Goal: Obtain resource: Download file/media

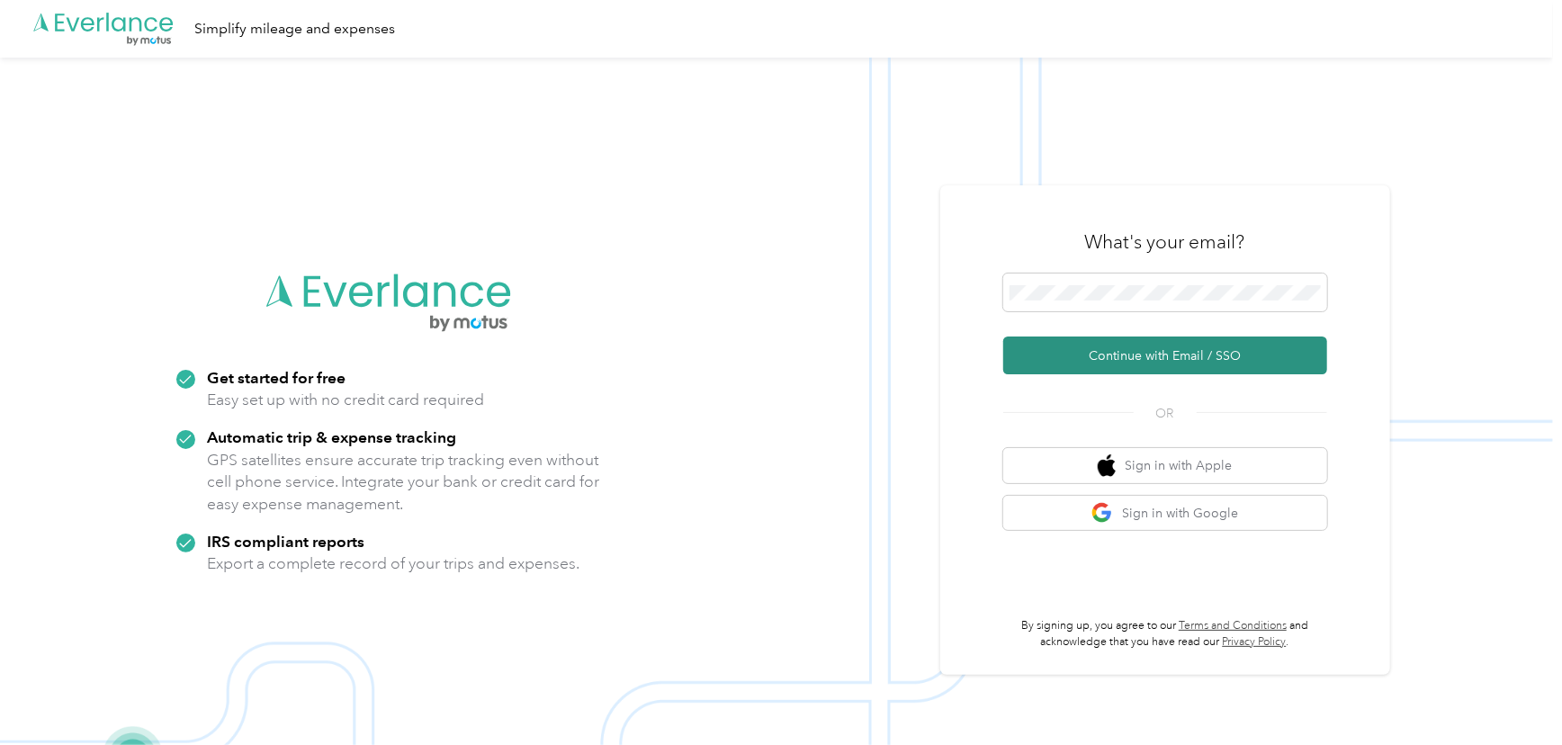
click at [1157, 355] on button "Continue with Email / SSO" at bounding box center [1166, 356] width 324 height 38
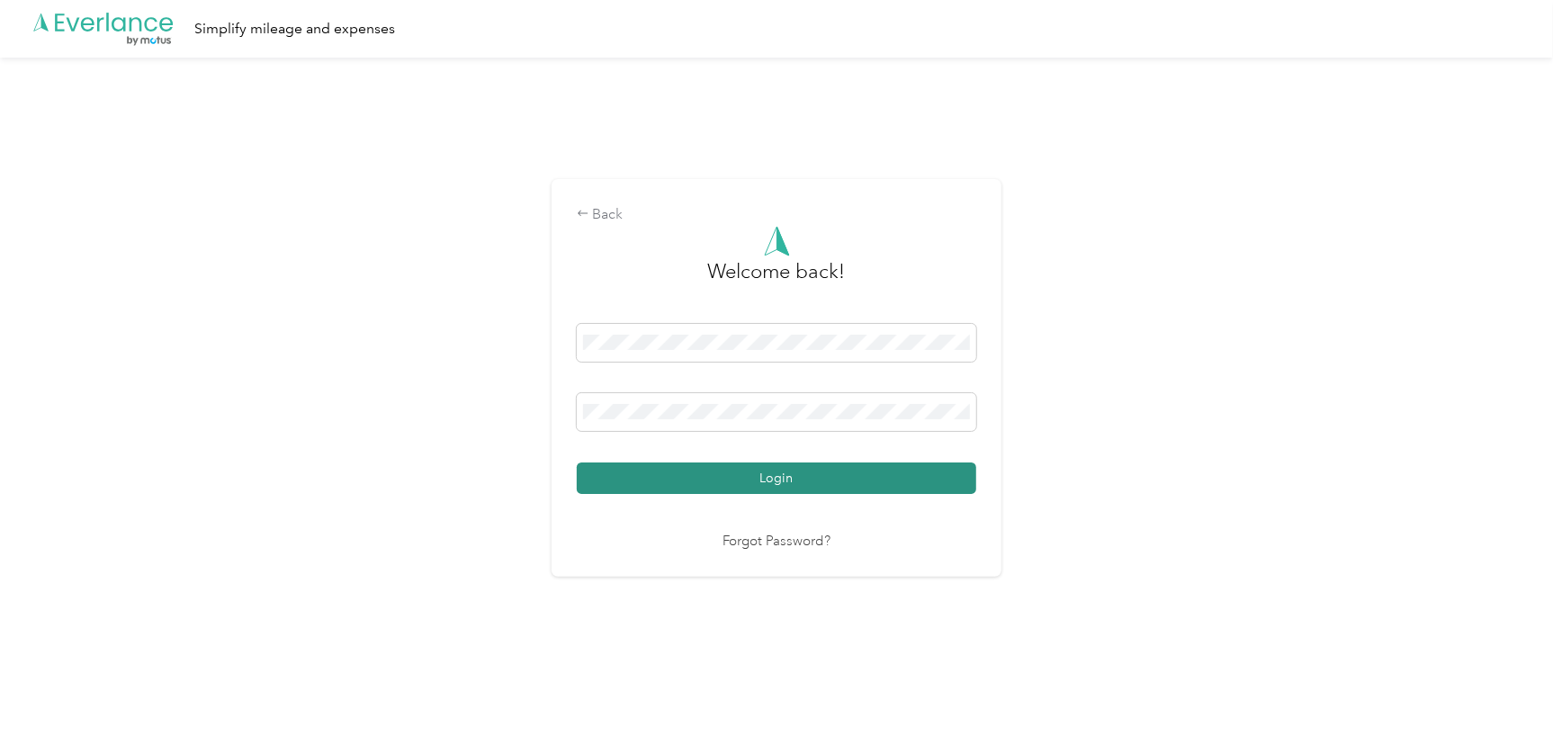
click at [796, 471] on button "Login" at bounding box center [777, 479] width 400 height 32
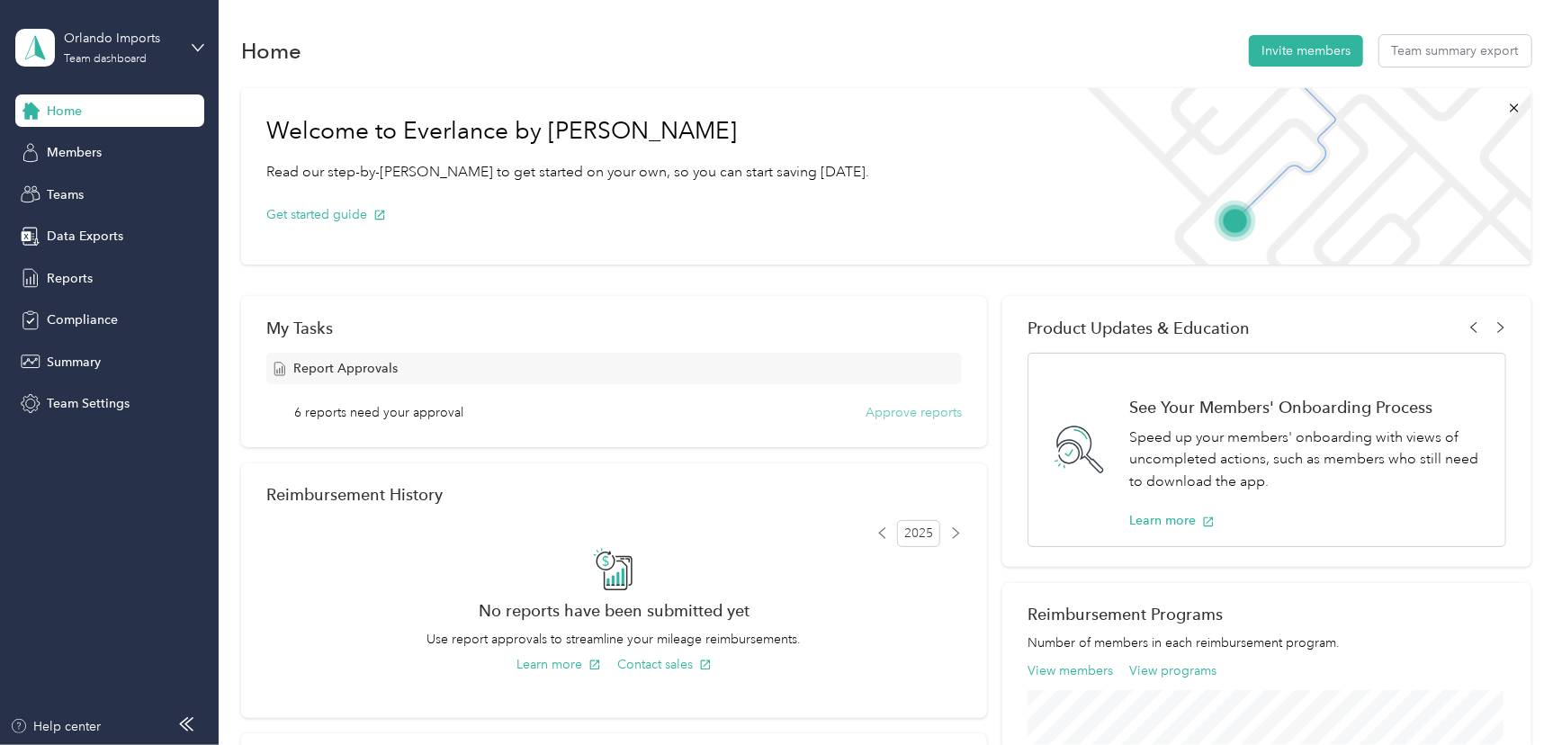
click at [914, 414] on button "Approve reports" at bounding box center [914, 412] width 96 height 19
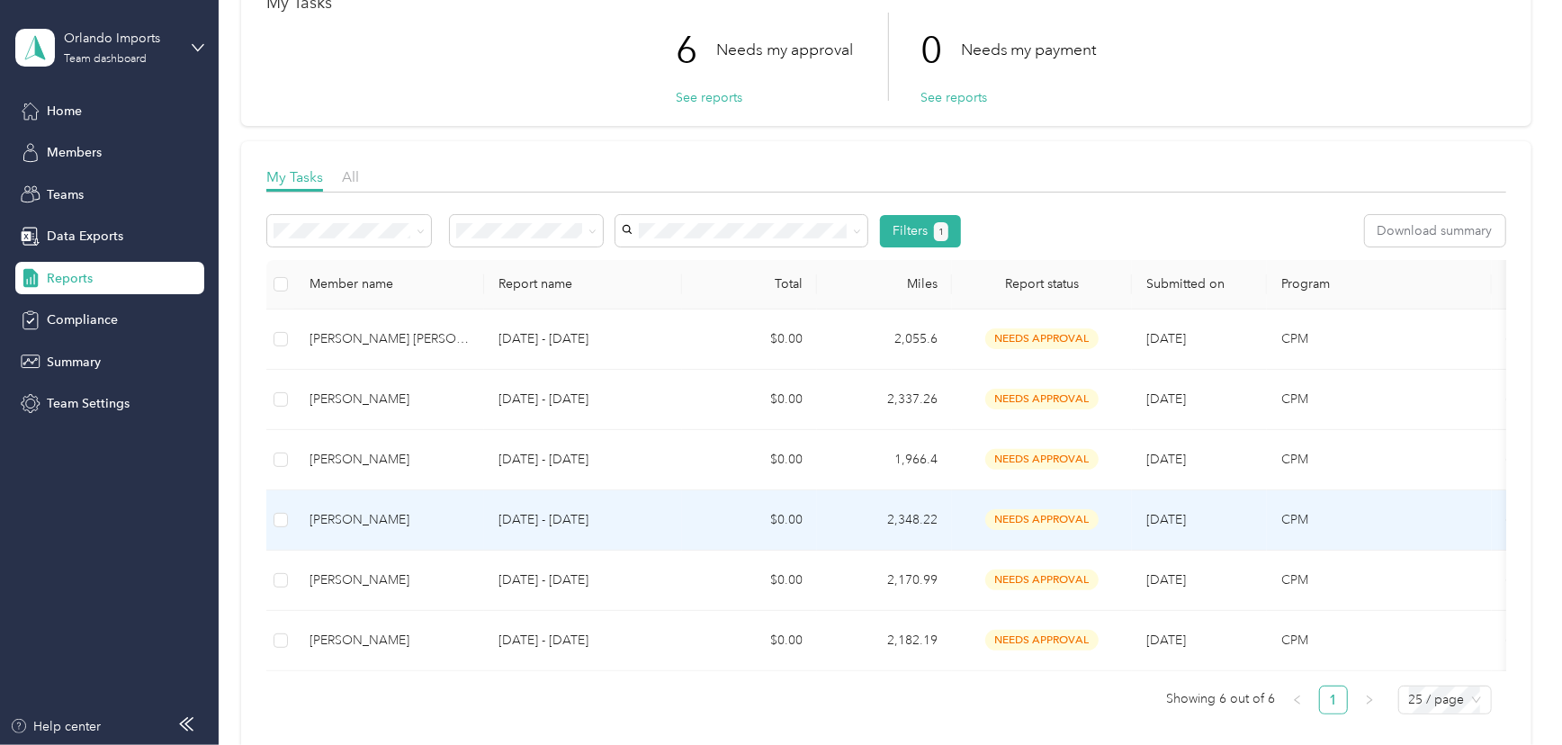
scroll to position [163, 0]
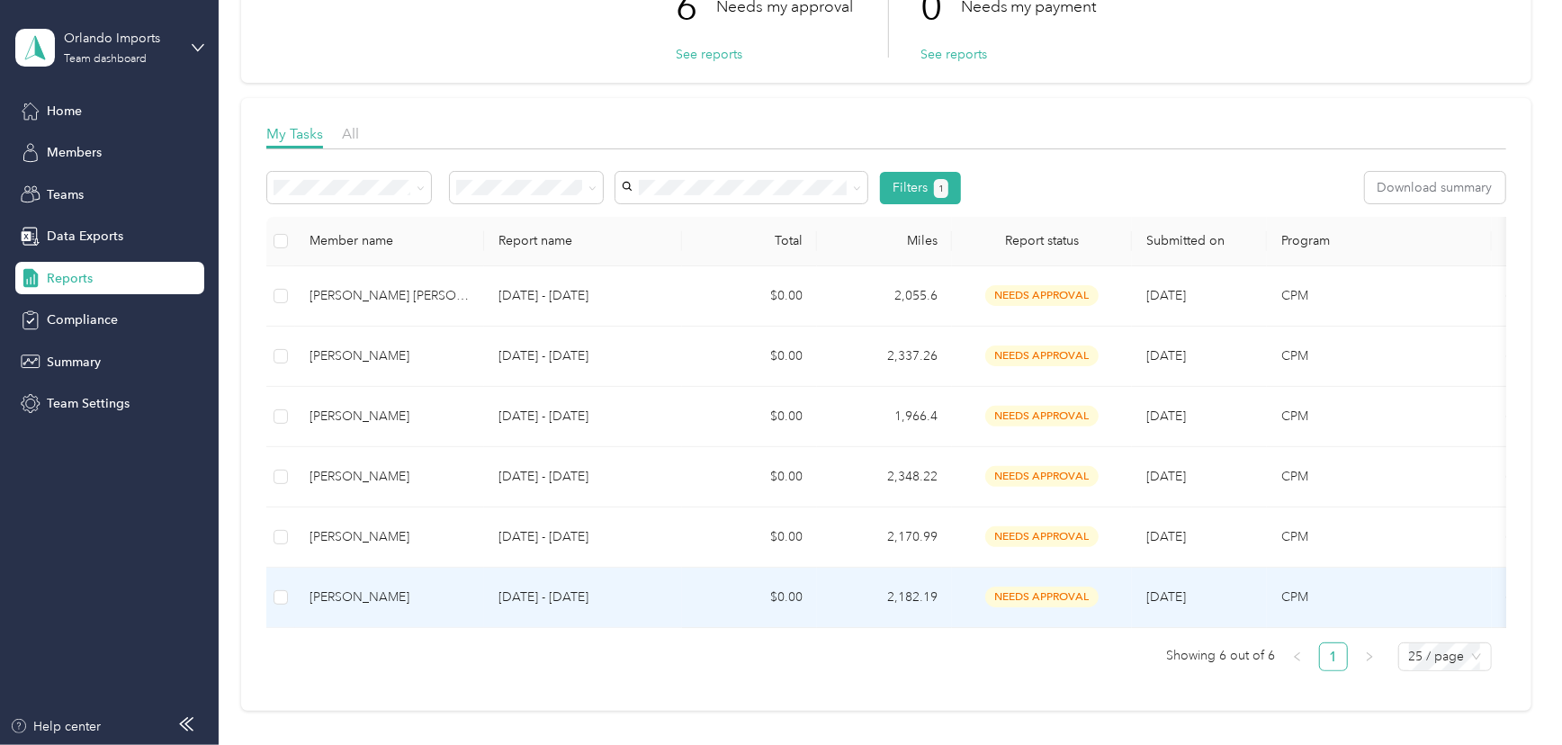
click at [334, 588] on div "Paola Reza" at bounding box center [390, 598] width 160 height 20
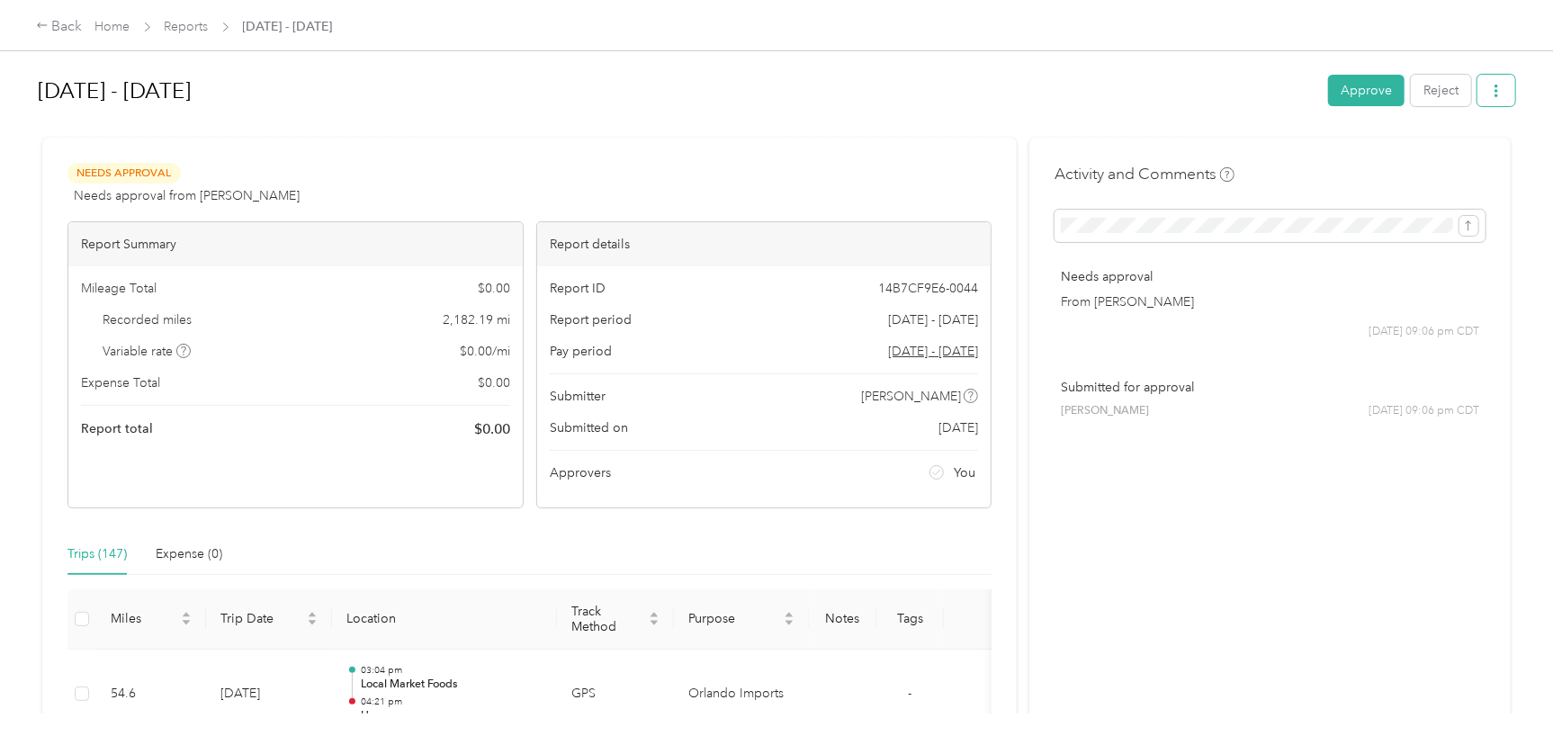
click at [1496, 89] on icon "button" at bounding box center [1496, 91] width 13 height 13
click at [1436, 158] on span "Download" at bounding box center [1442, 157] width 59 height 19
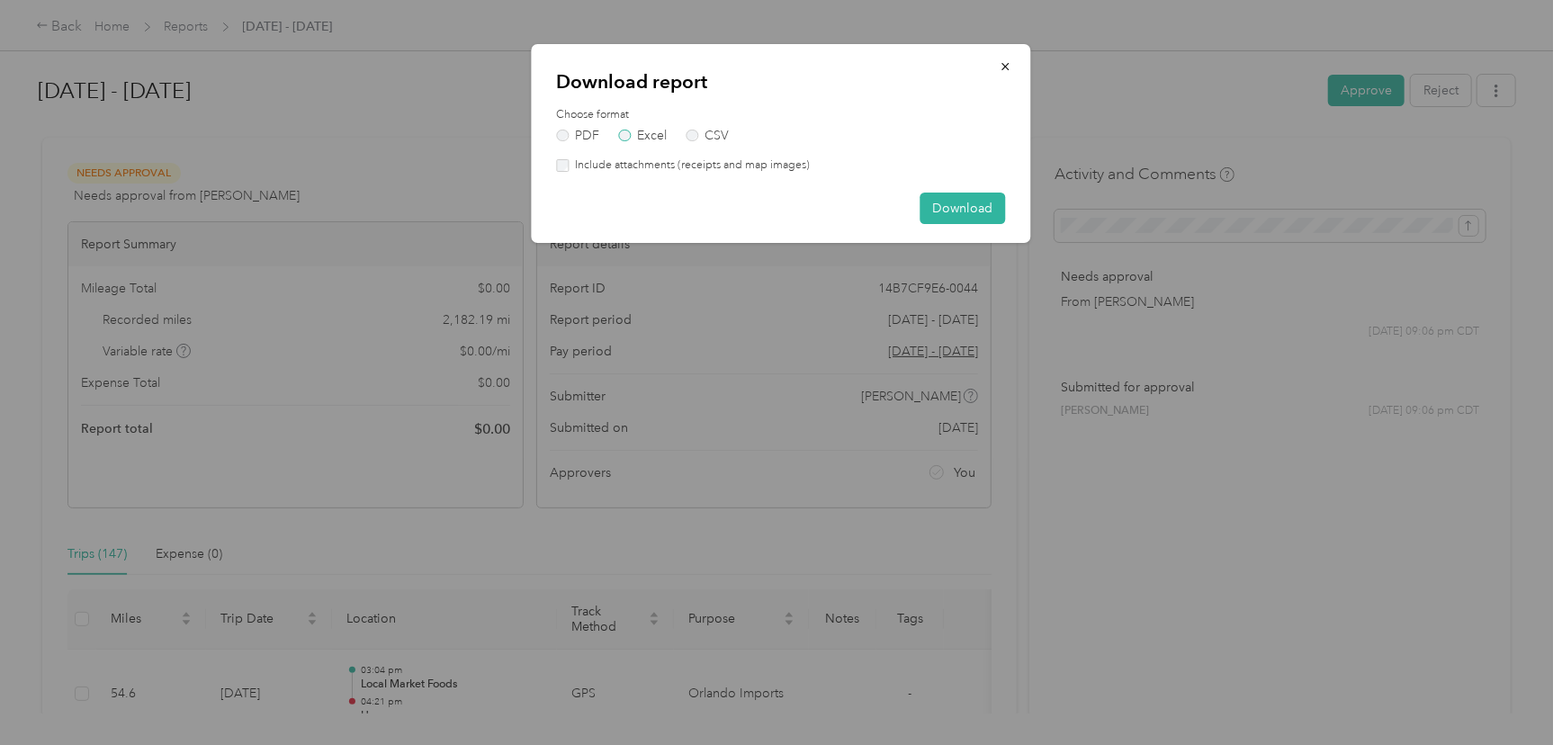
click at [638, 131] on label "Excel" at bounding box center [642, 136] width 49 height 13
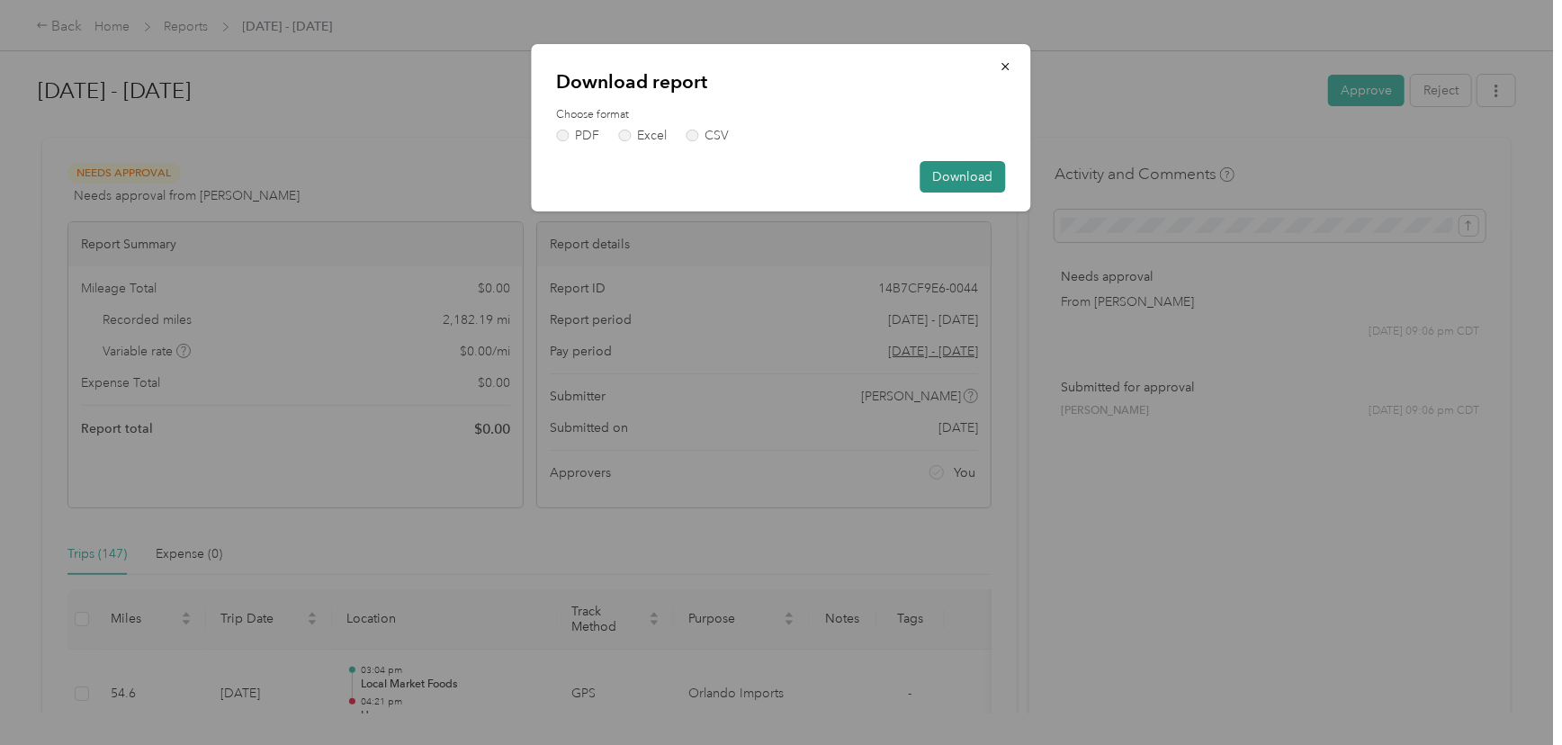
click at [963, 180] on button "Download" at bounding box center [964, 177] width 86 height 32
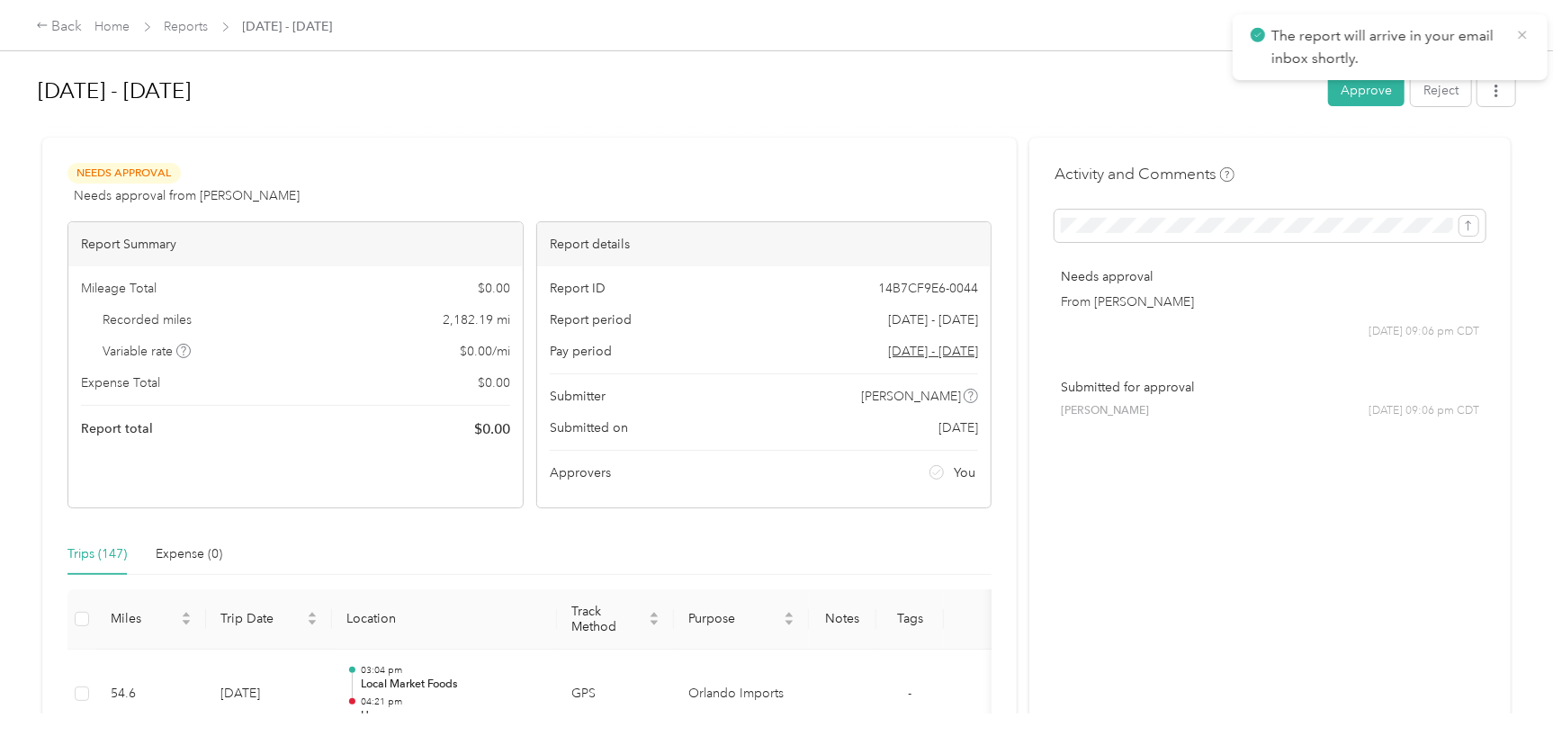
click at [1525, 29] on icon at bounding box center [1523, 35] width 14 height 16
click at [1501, 94] on button "button" at bounding box center [1497, 91] width 38 height 32
click at [1449, 155] on span "Download" at bounding box center [1442, 157] width 59 height 19
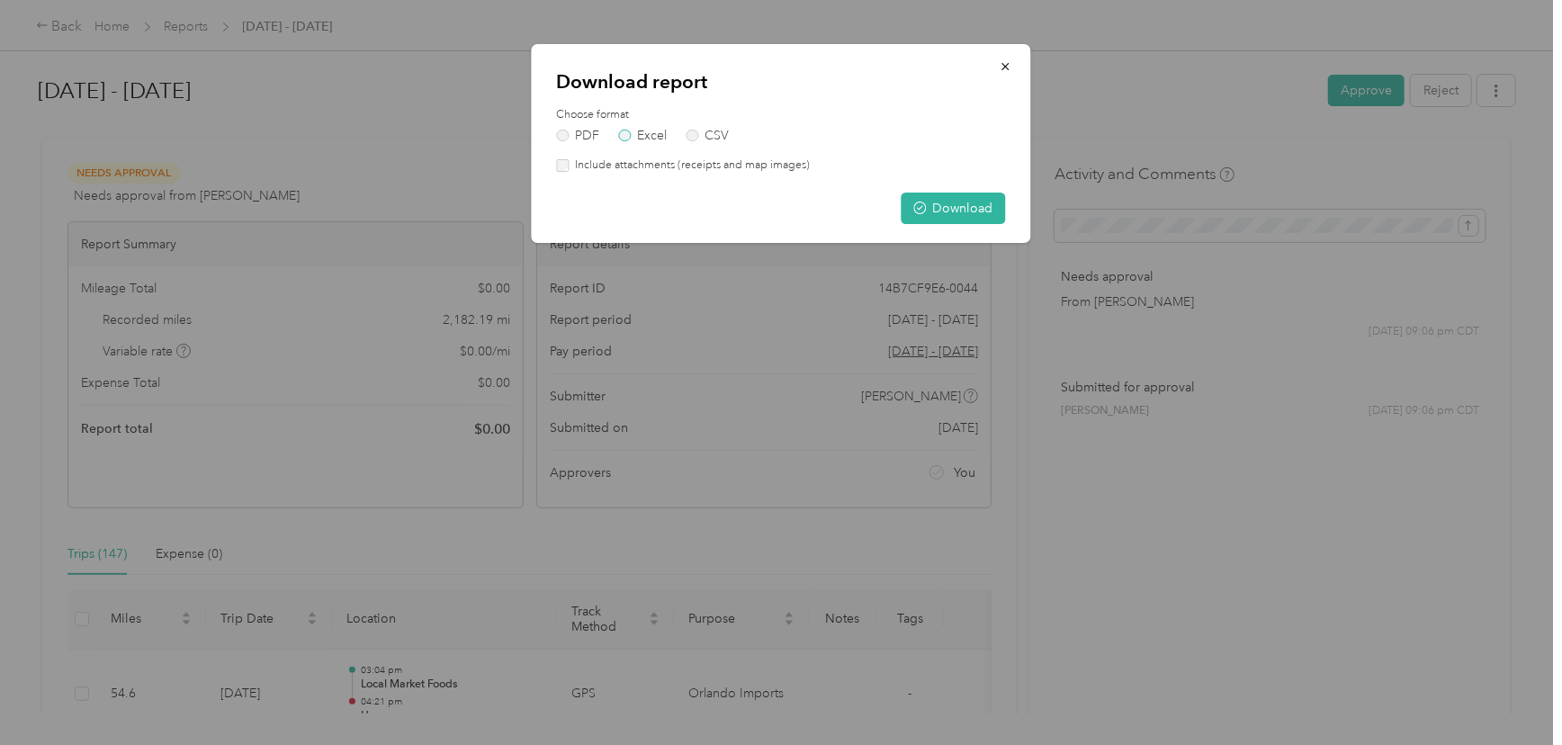
click at [647, 130] on label "Excel" at bounding box center [642, 136] width 49 height 13
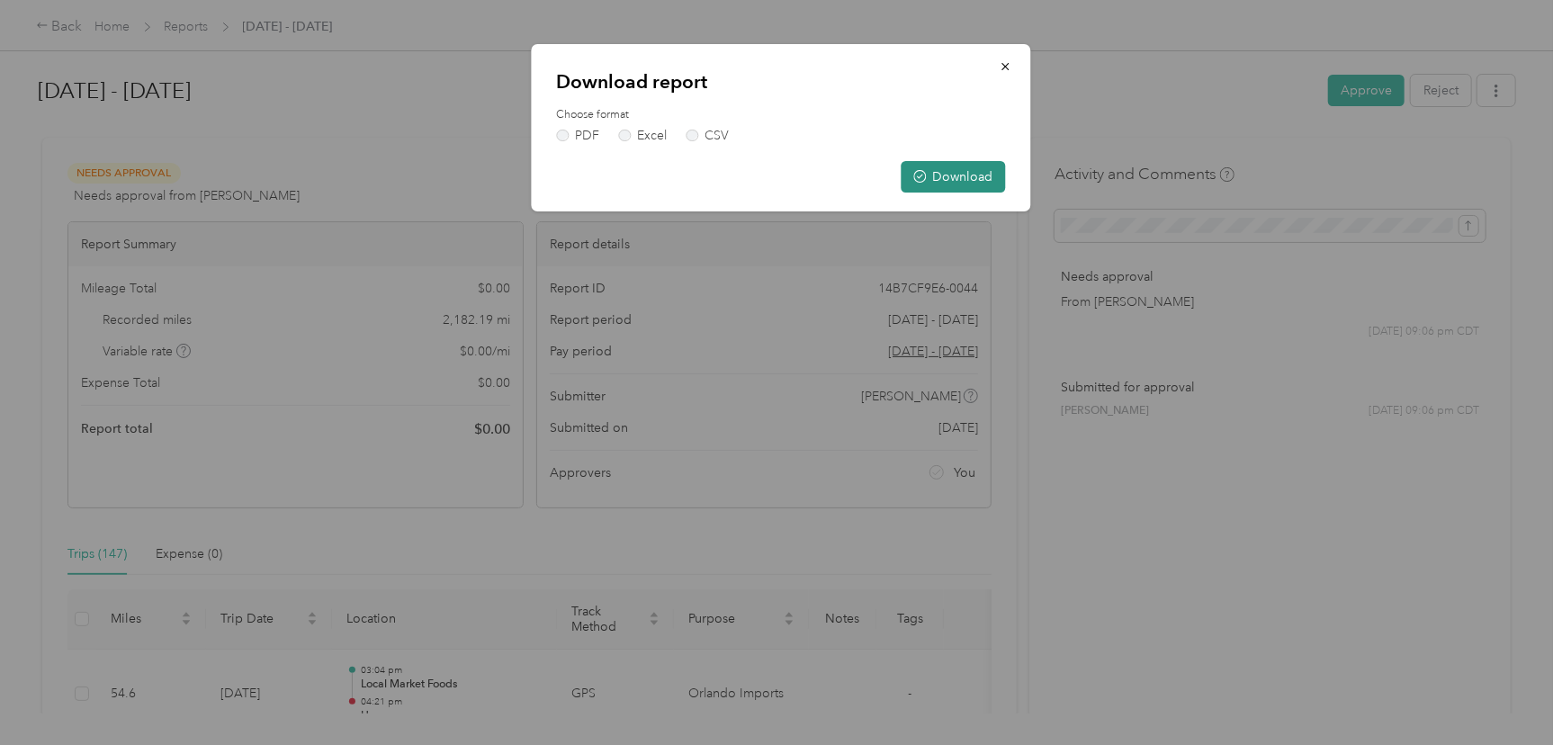
click at [961, 174] on button "Download" at bounding box center [954, 177] width 104 height 32
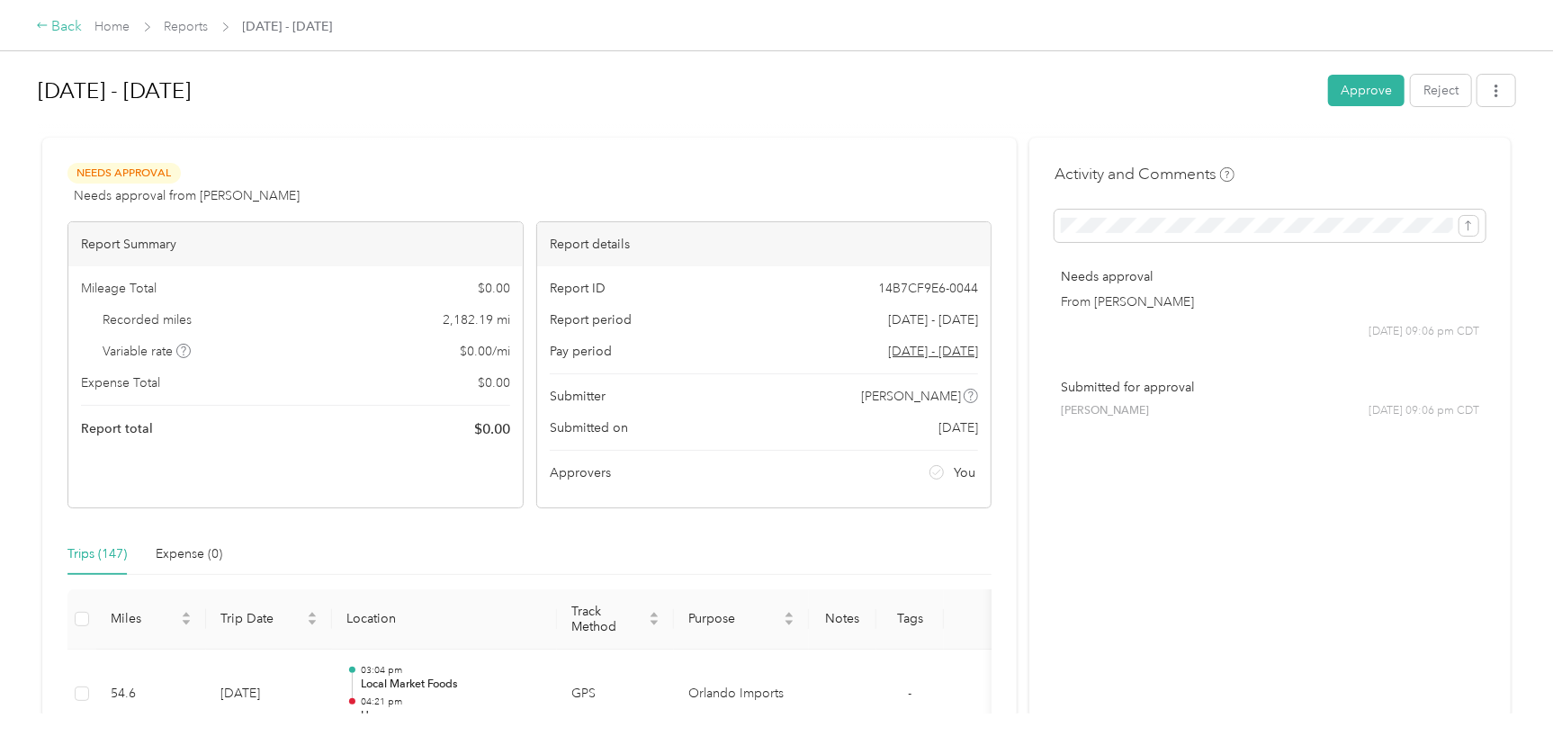
click at [56, 27] on div "Back" at bounding box center [59, 27] width 47 height 22
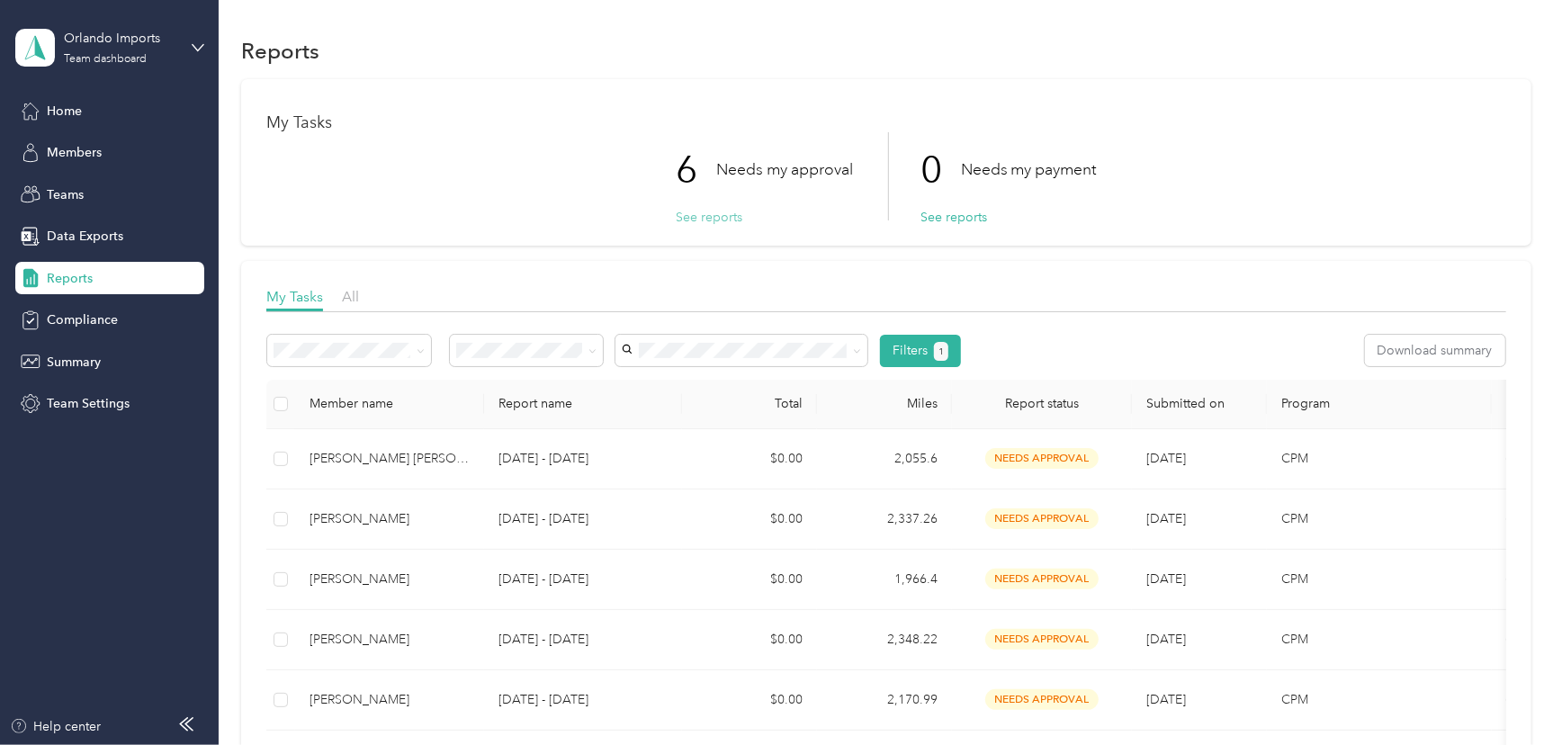
click at [706, 214] on button "See reports" at bounding box center [709, 217] width 67 height 19
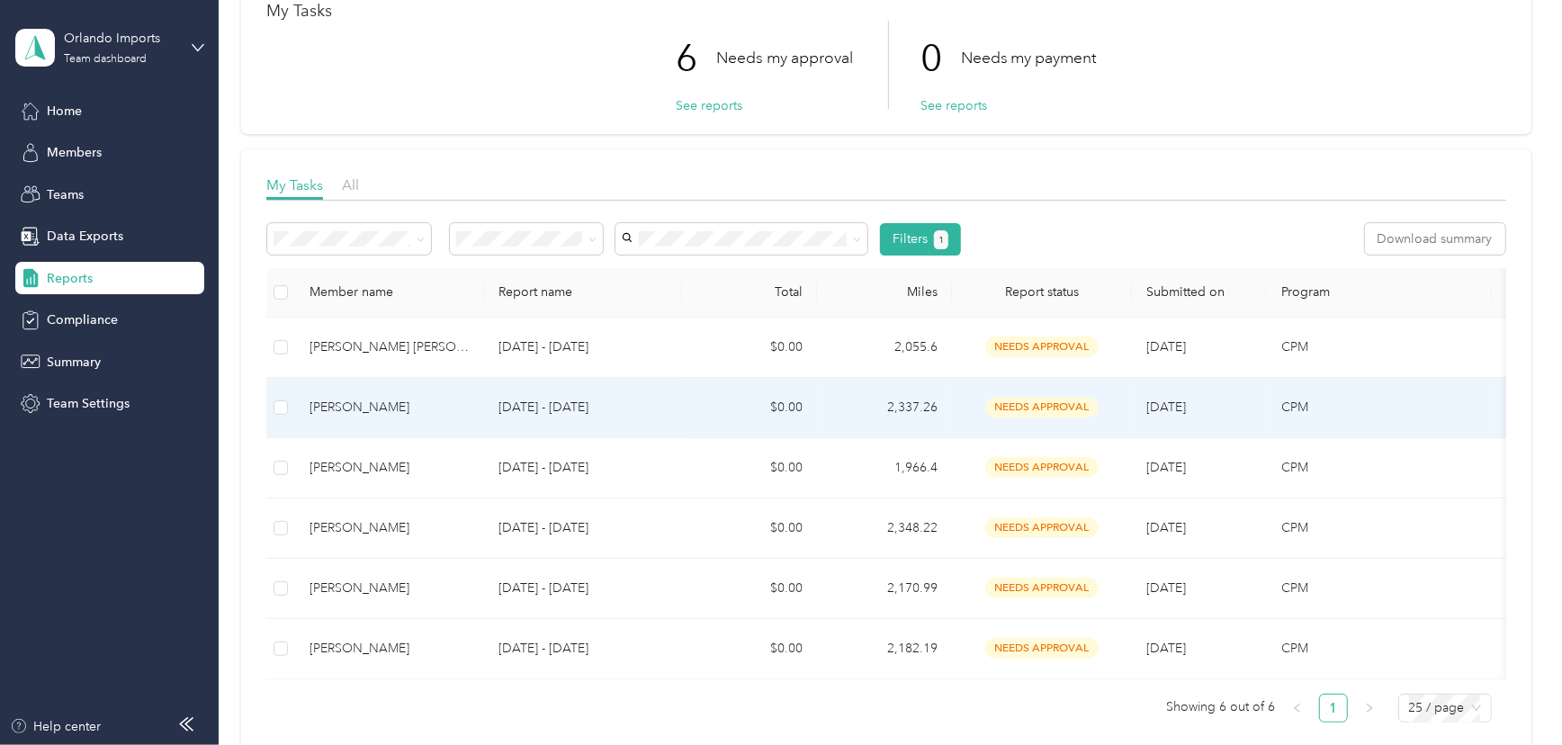
scroll to position [245, 0]
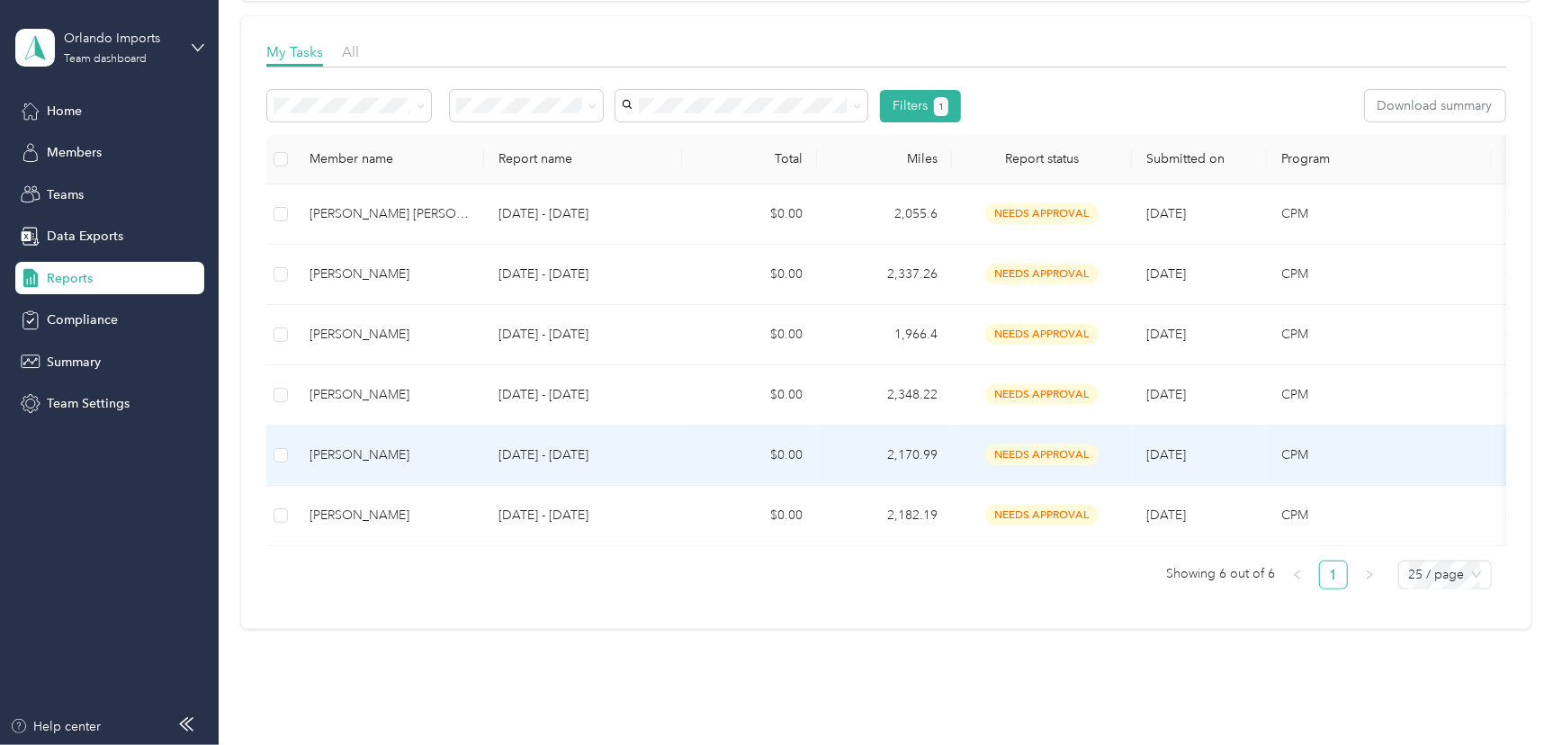
click at [328, 447] on div "[PERSON_NAME]" at bounding box center [390, 456] width 160 height 20
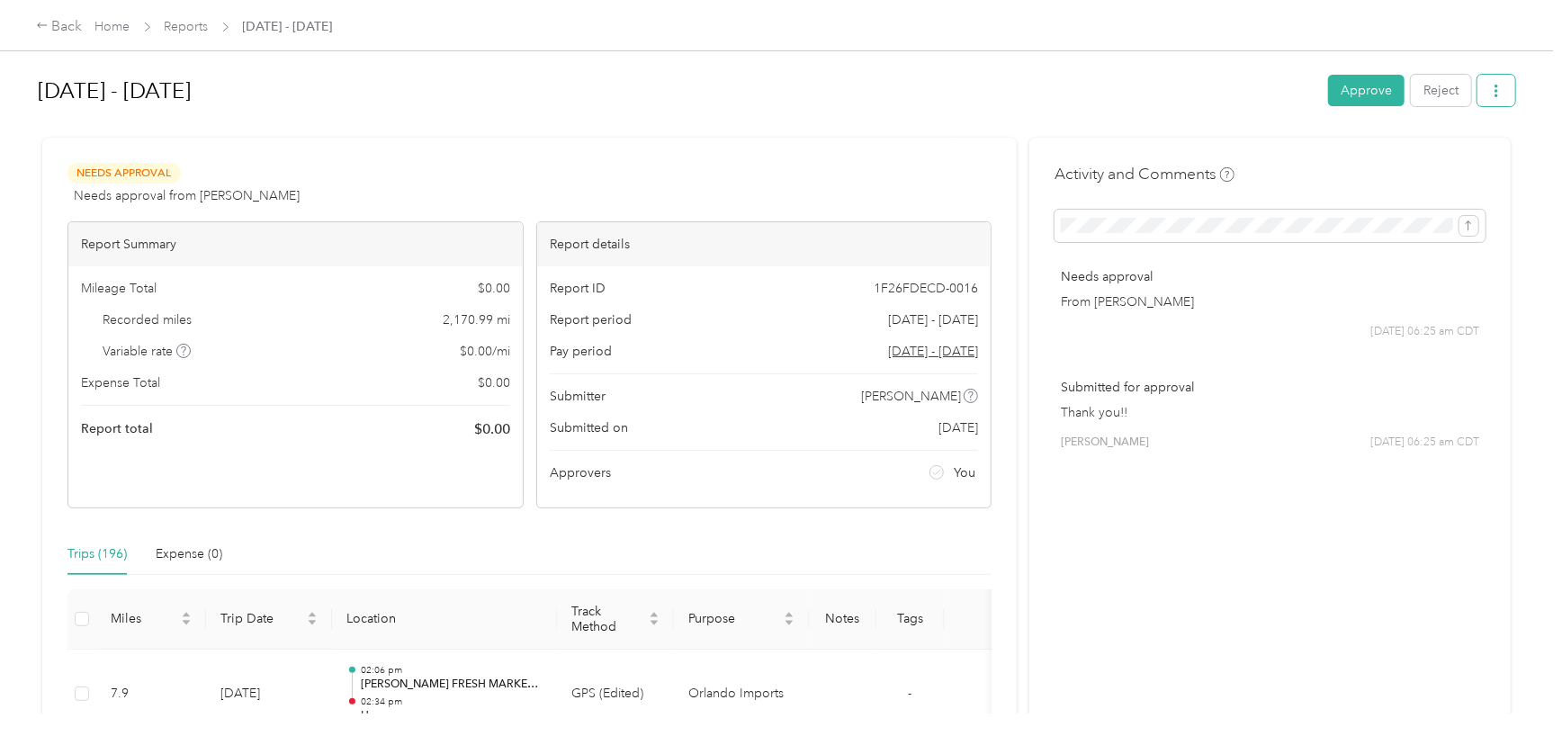
click at [1491, 88] on icon "button" at bounding box center [1496, 91] width 13 height 13
click at [1418, 149] on span "Download" at bounding box center [1442, 157] width 59 height 19
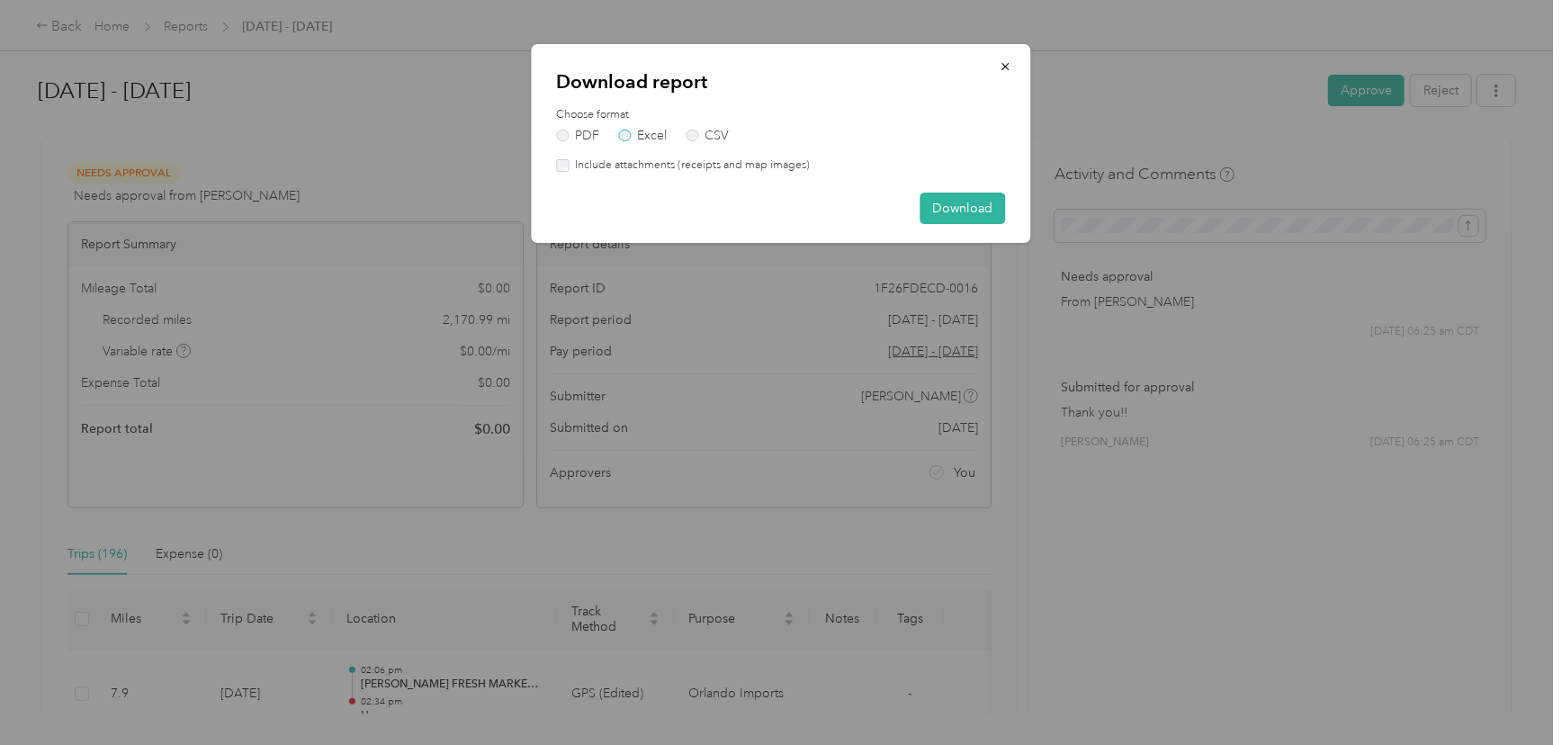
click at [636, 131] on label "Excel" at bounding box center [642, 136] width 49 height 13
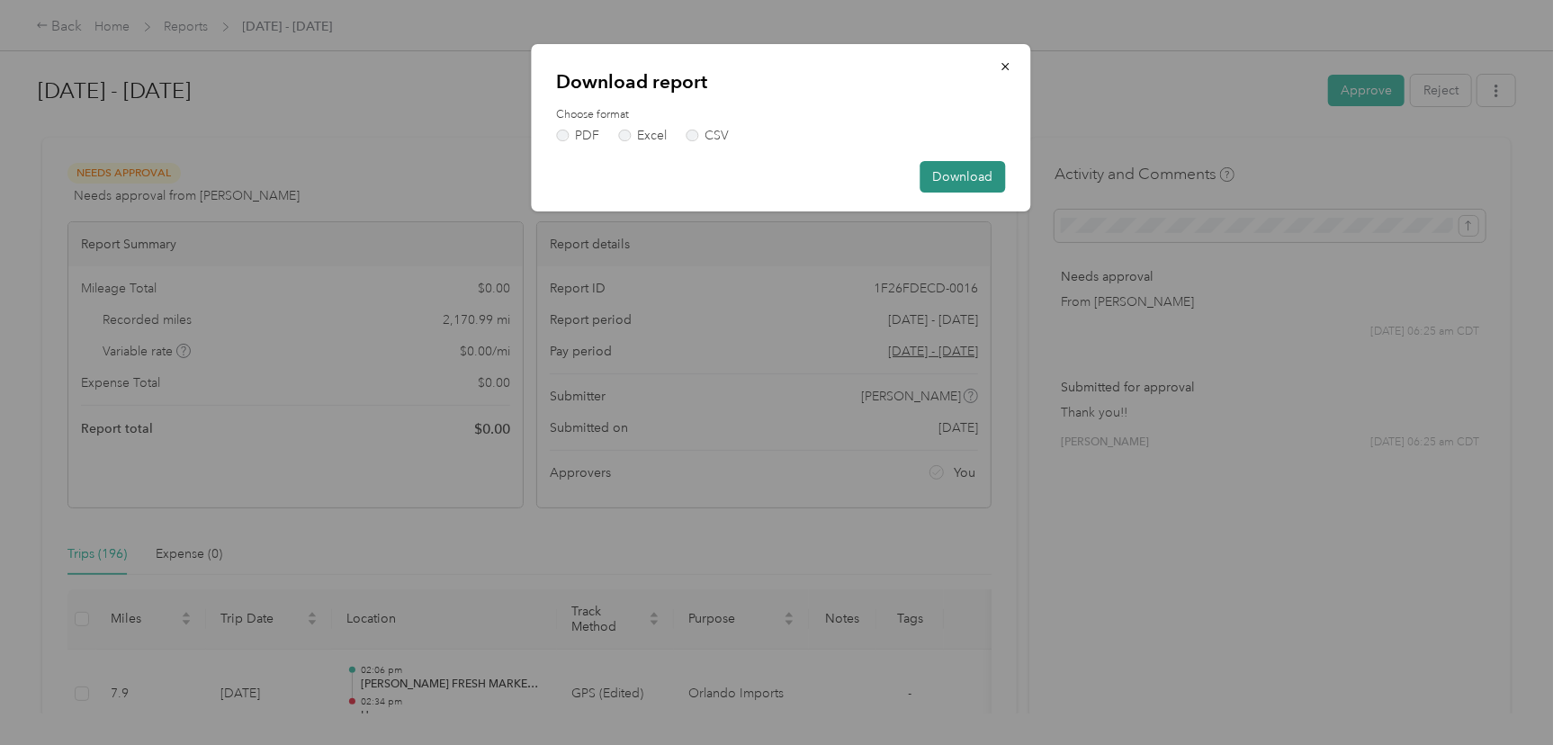
click at [967, 173] on button "Download" at bounding box center [964, 177] width 86 height 32
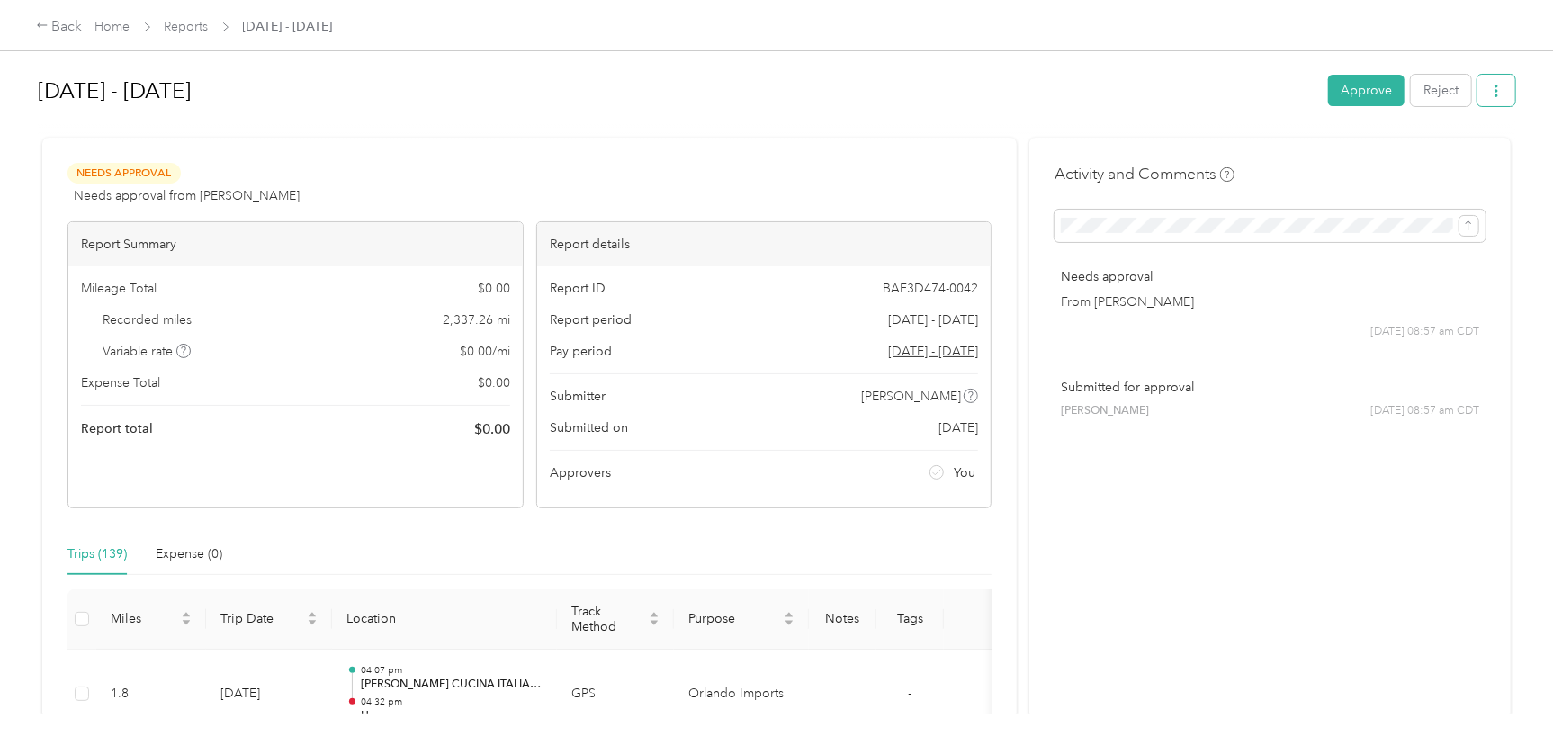
click at [1490, 89] on icon "button" at bounding box center [1496, 91] width 13 height 13
click at [1424, 153] on span "Download" at bounding box center [1442, 157] width 59 height 19
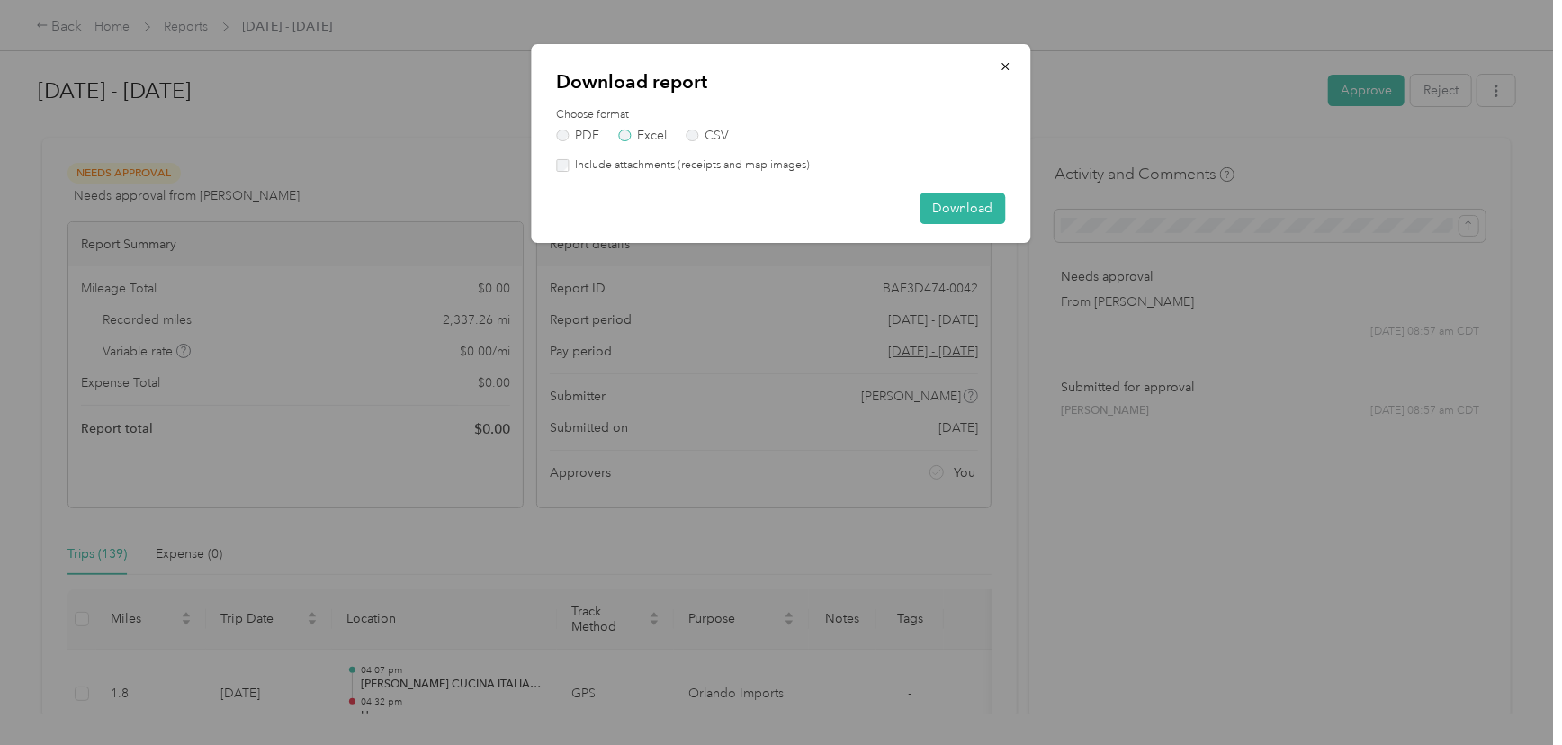
click at [649, 130] on label "Excel" at bounding box center [642, 136] width 49 height 13
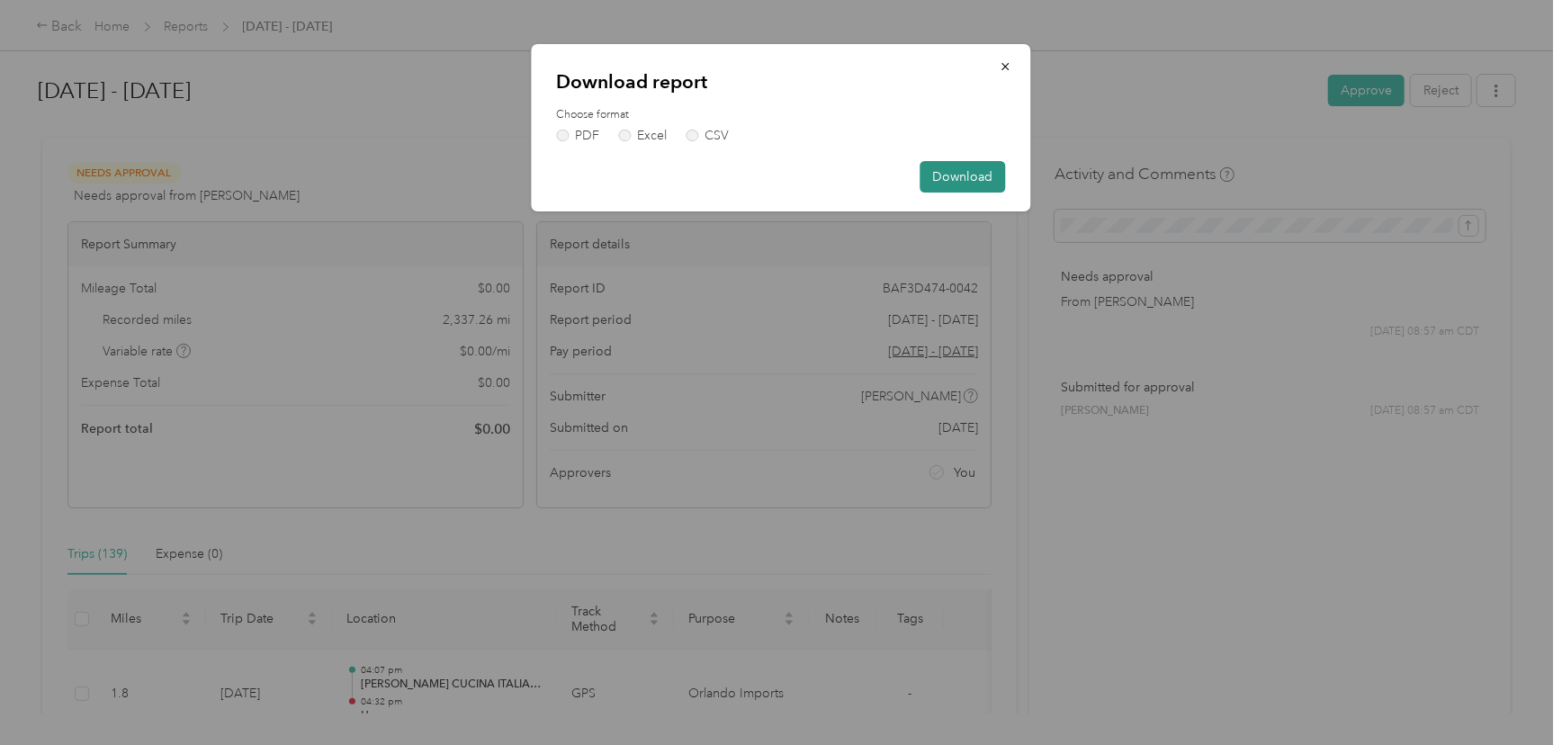
click at [966, 171] on button "Download" at bounding box center [964, 177] width 86 height 32
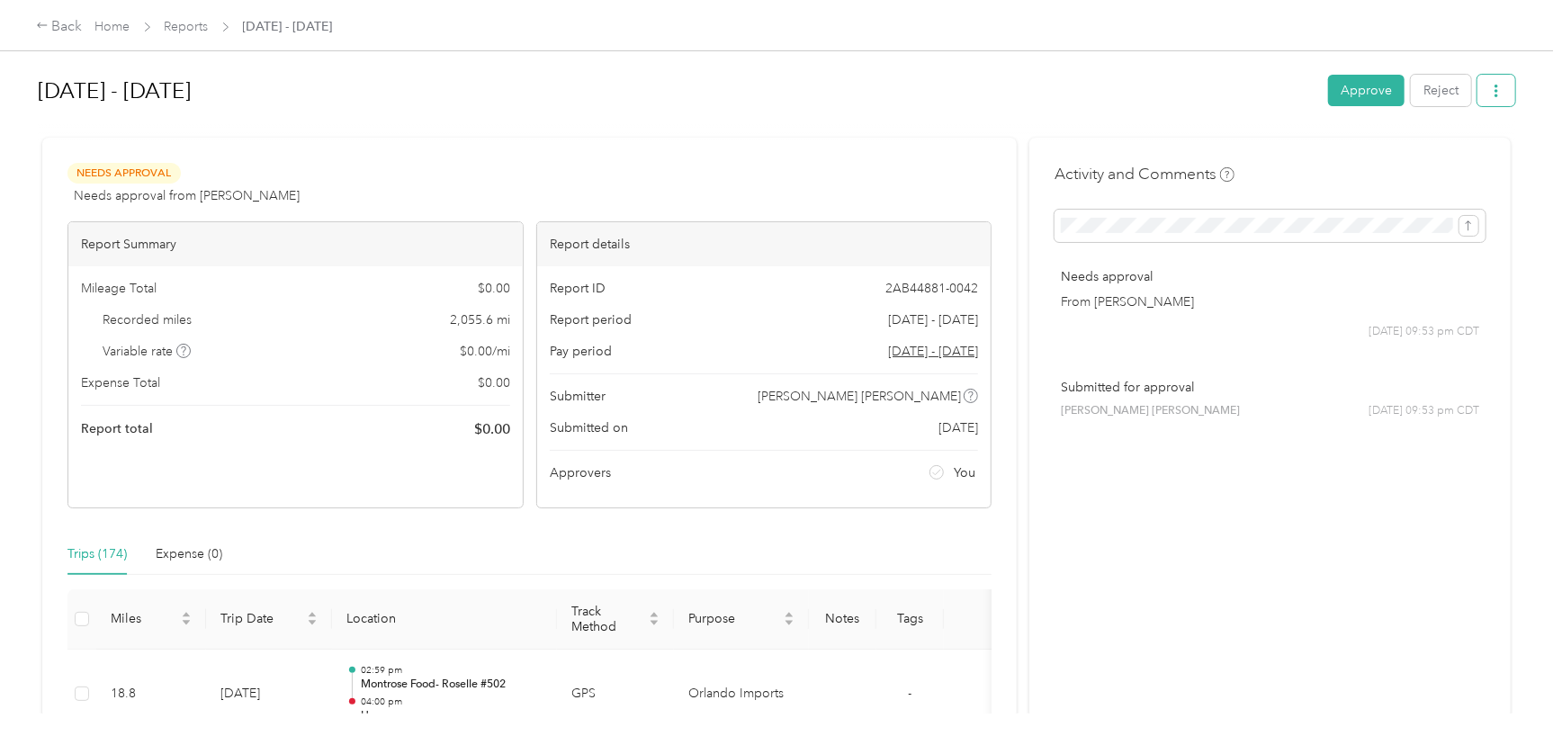
click at [1496, 86] on icon "button" at bounding box center [1496, 91] width 13 height 13
click at [1438, 158] on span "Download" at bounding box center [1442, 157] width 59 height 19
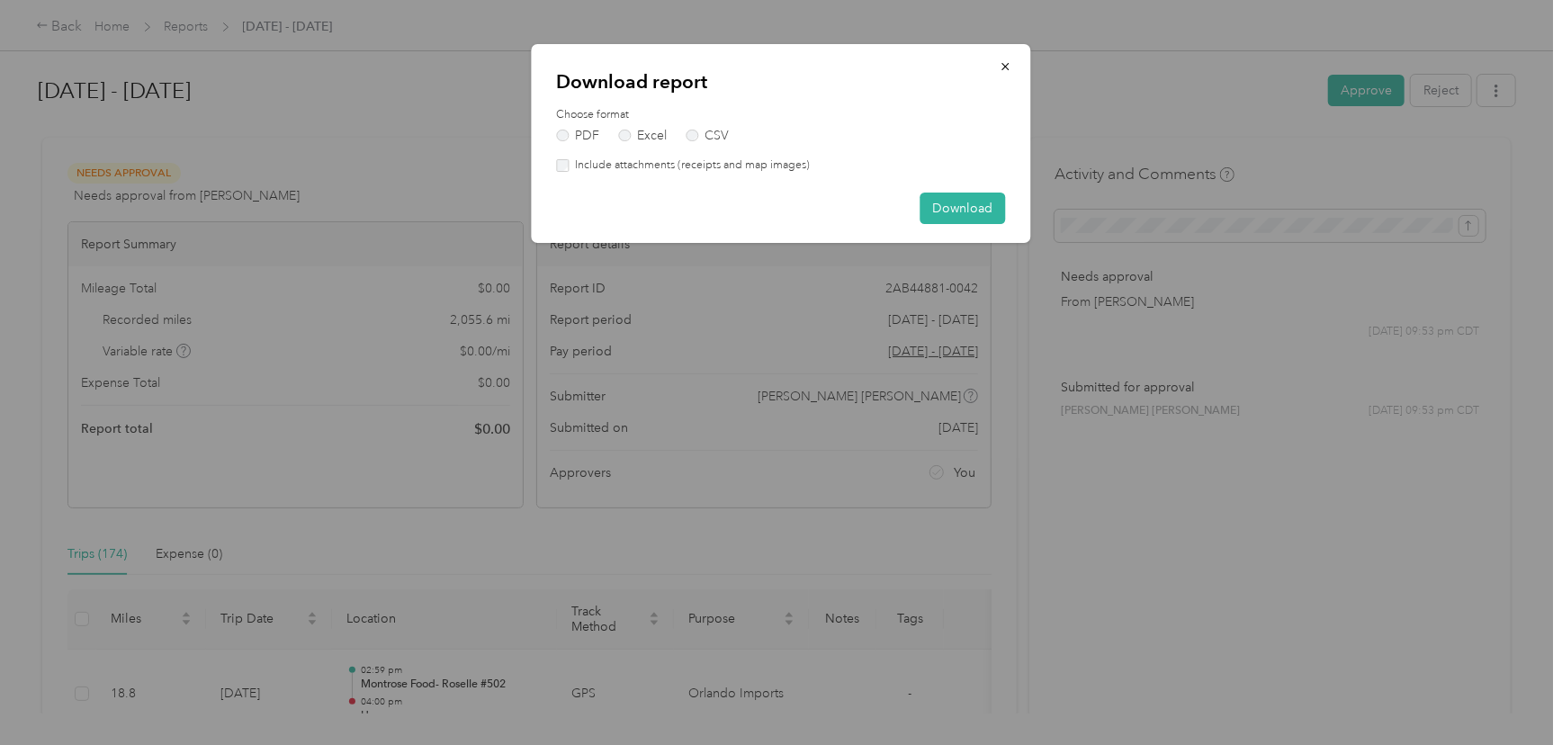
click at [628, 127] on div "Choose format PDF Excel CSV" at bounding box center [781, 124] width 449 height 35
click at [628, 131] on label "Excel" at bounding box center [642, 136] width 49 height 13
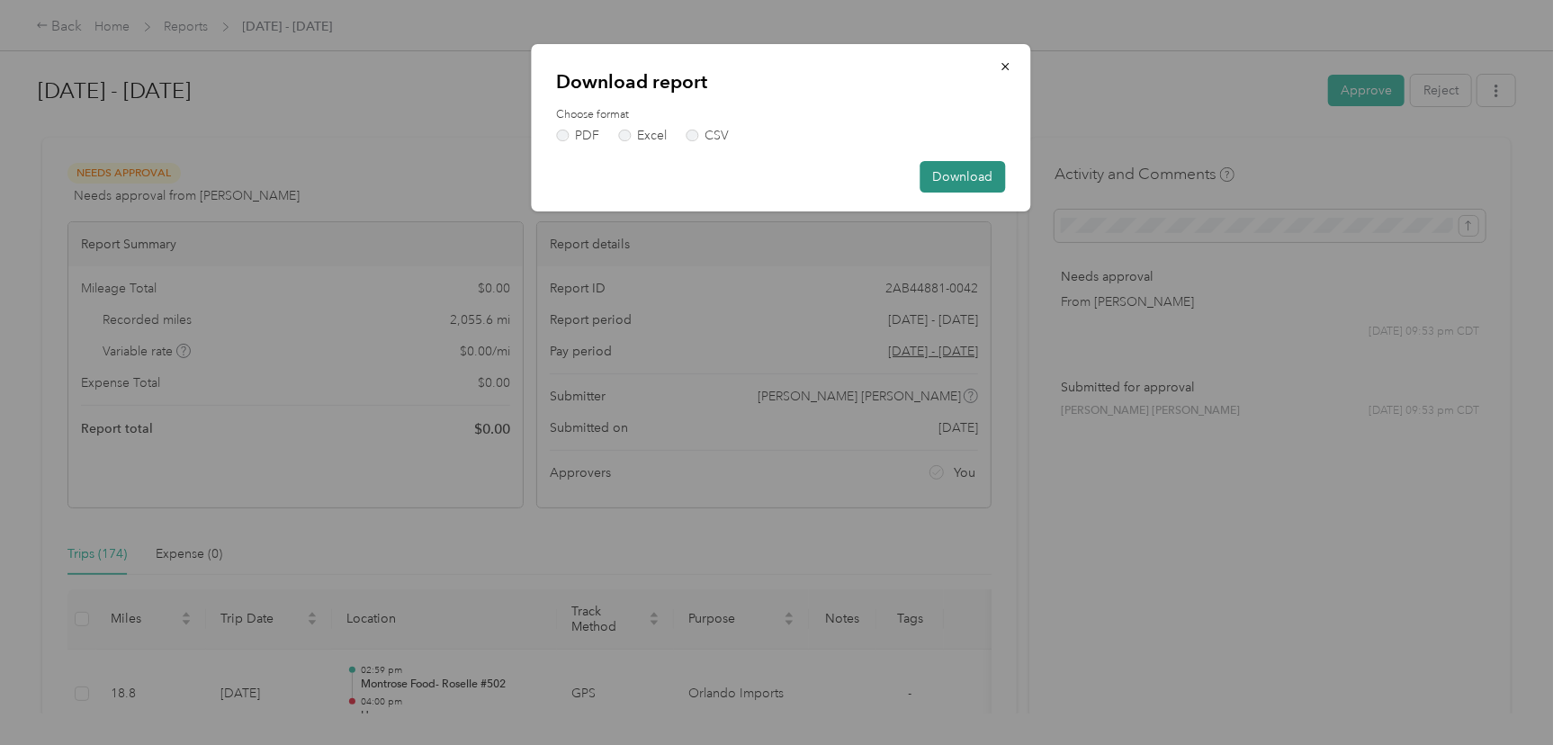
click at [974, 171] on button "Download" at bounding box center [964, 177] width 86 height 32
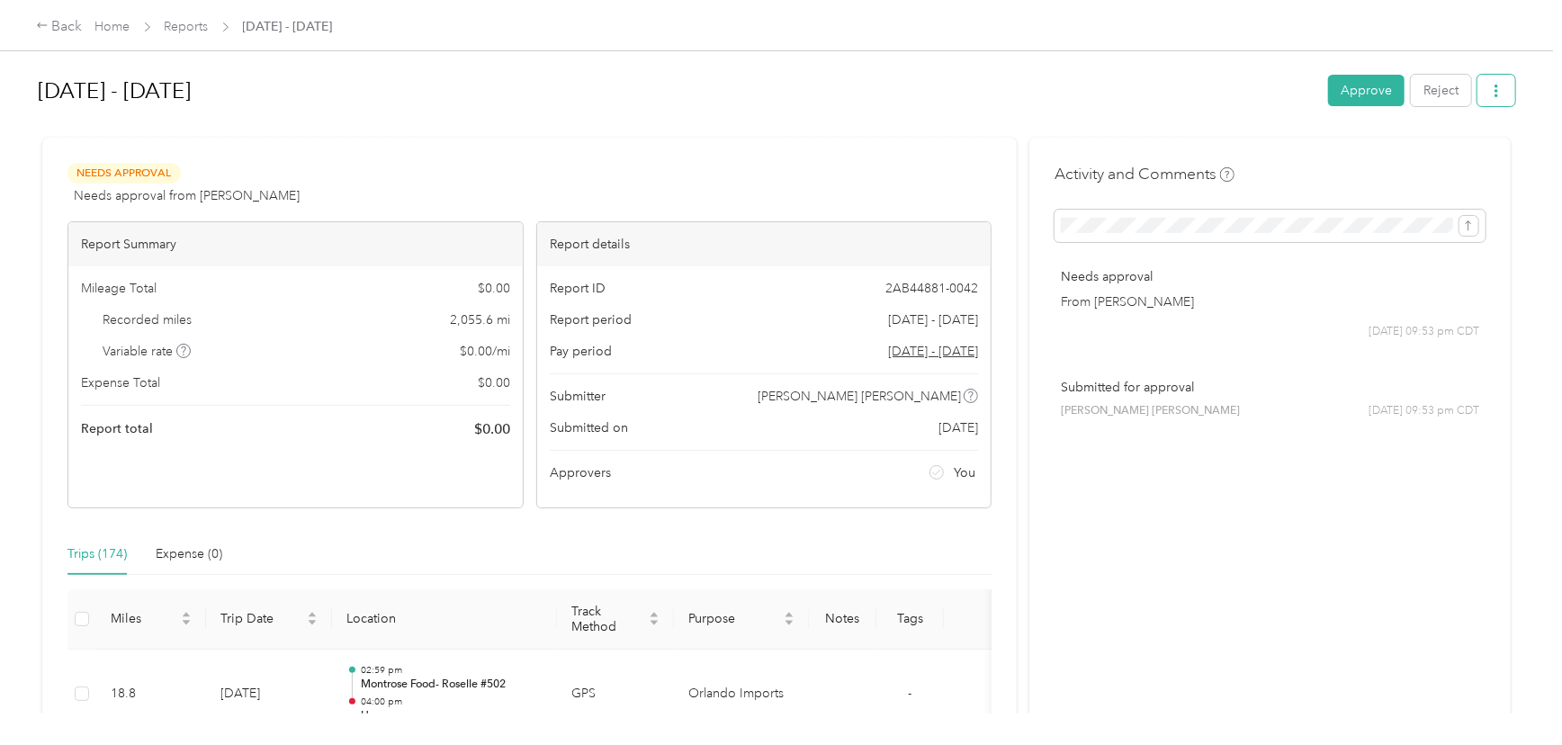
click at [1499, 93] on icon "button" at bounding box center [1496, 91] width 13 height 13
click at [1471, 153] on span "Download" at bounding box center [1442, 157] width 59 height 19
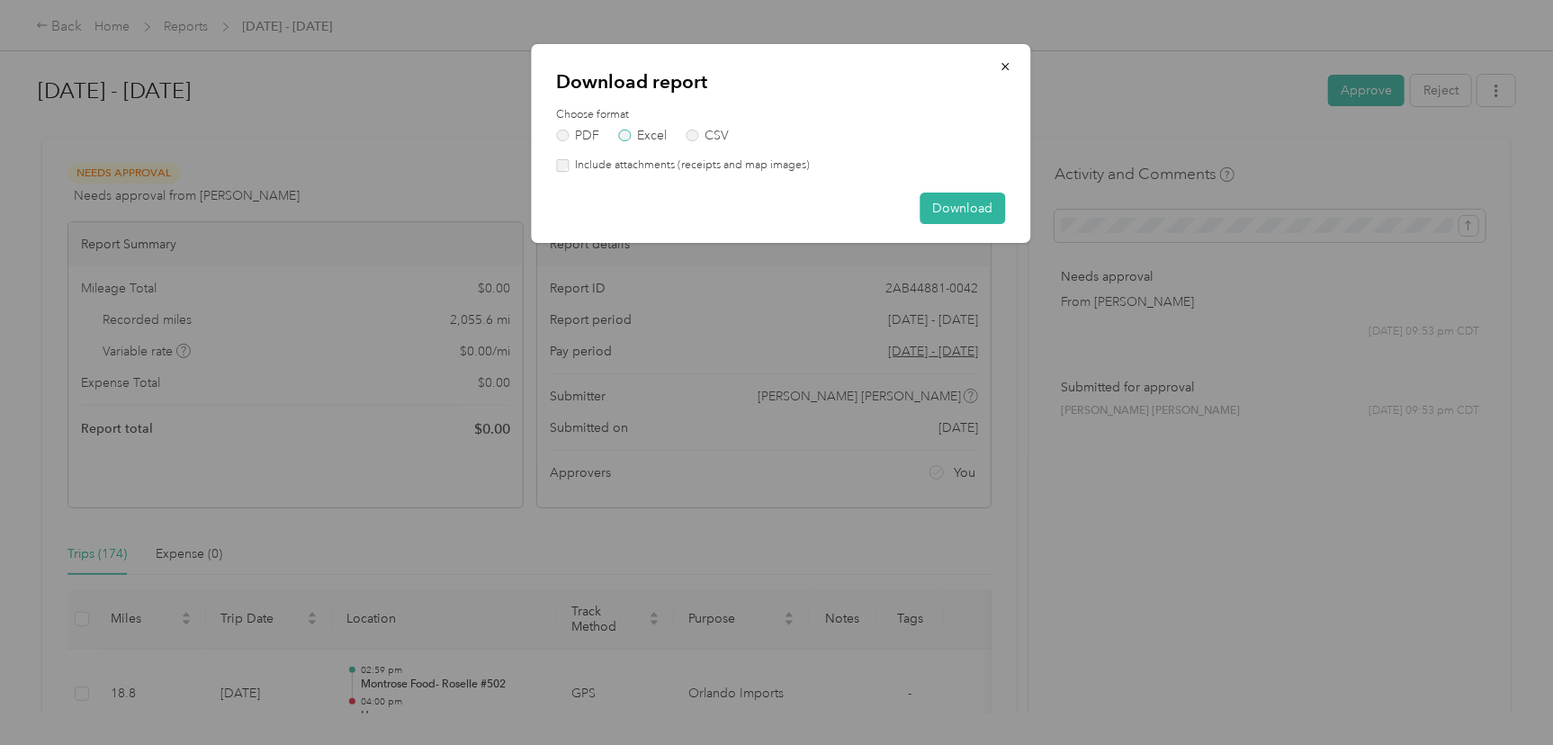
click at [648, 130] on label "Excel" at bounding box center [642, 136] width 49 height 13
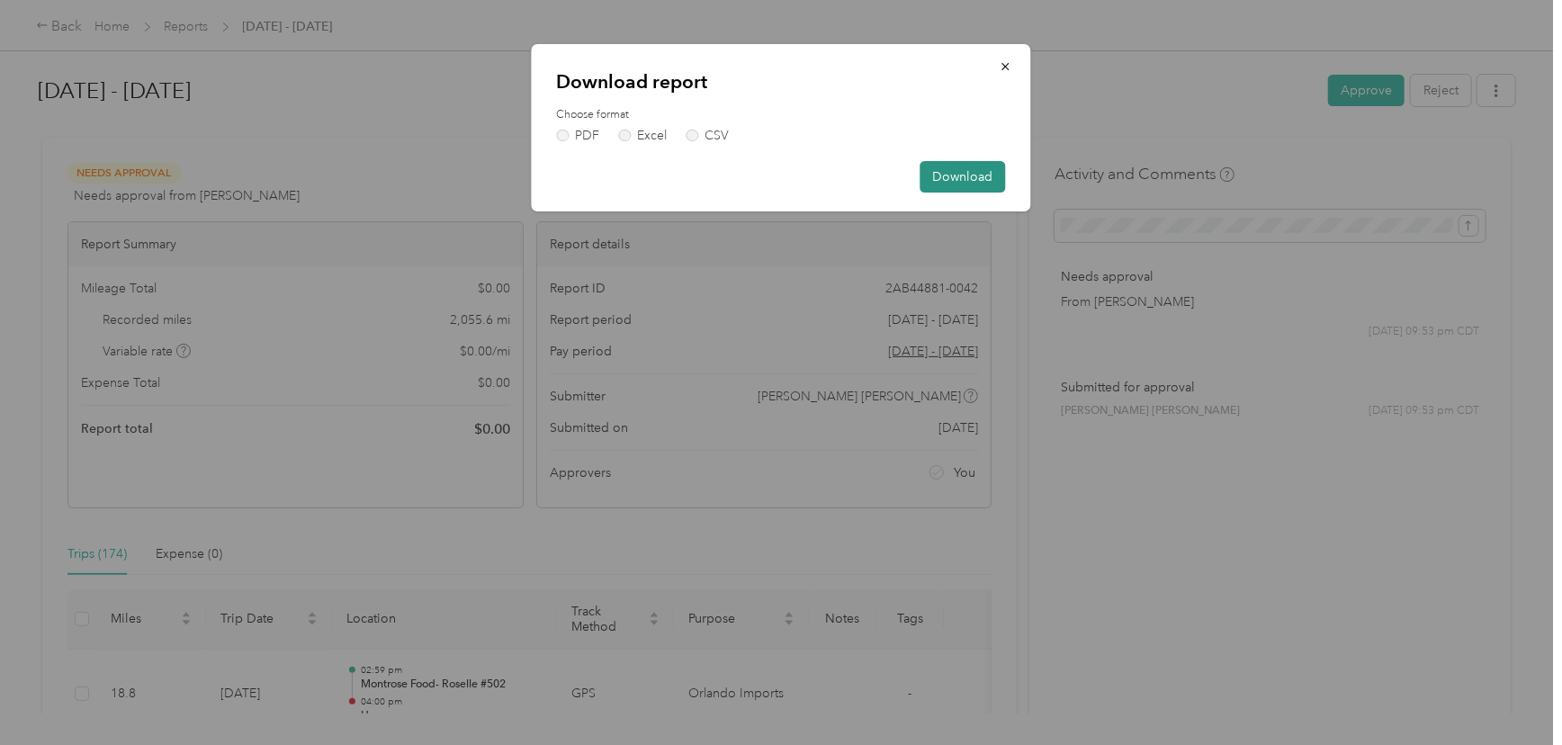
click at [961, 166] on button "Download" at bounding box center [964, 177] width 86 height 32
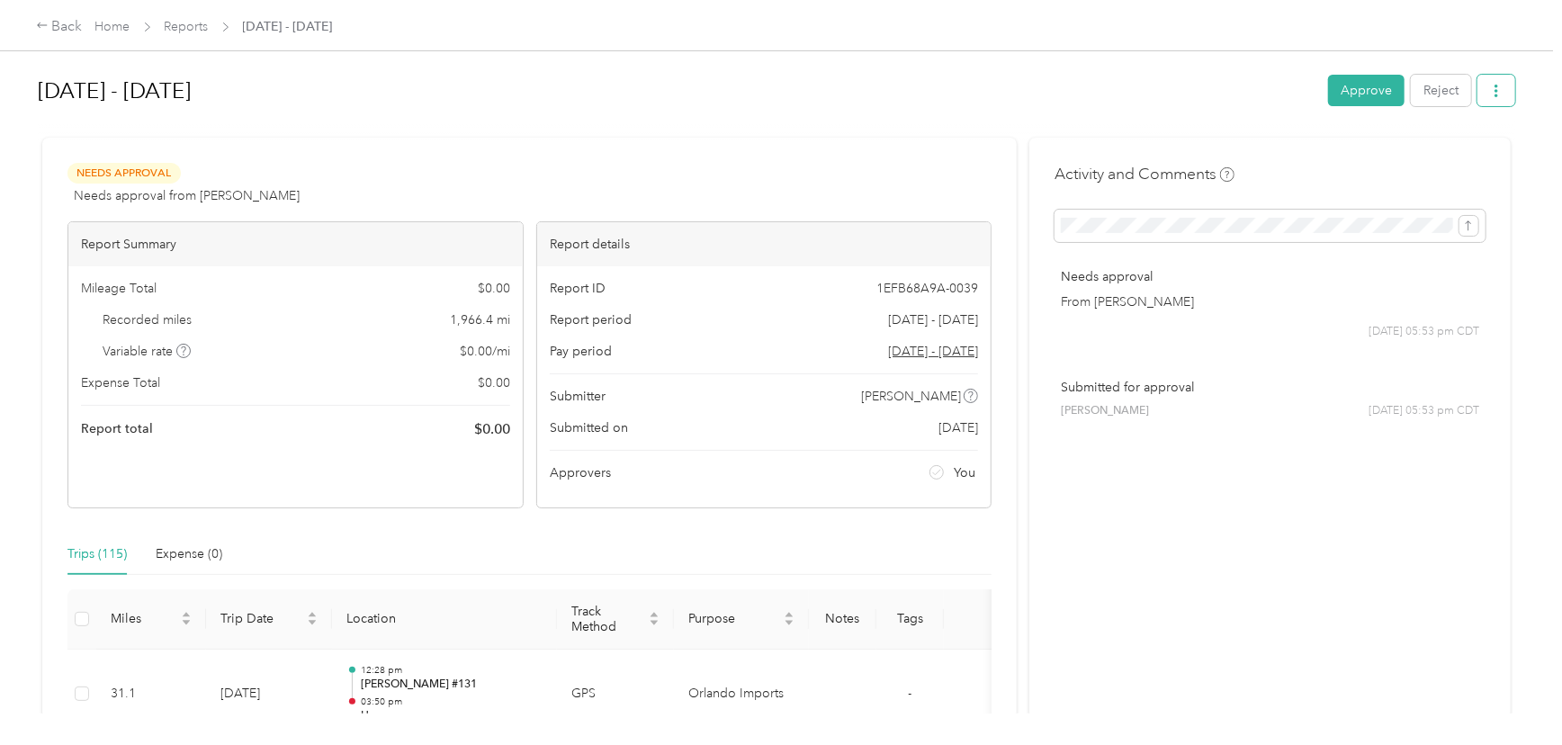
click at [1492, 90] on icon "button" at bounding box center [1496, 91] width 13 height 13
click at [1439, 152] on span "Download" at bounding box center [1442, 157] width 59 height 19
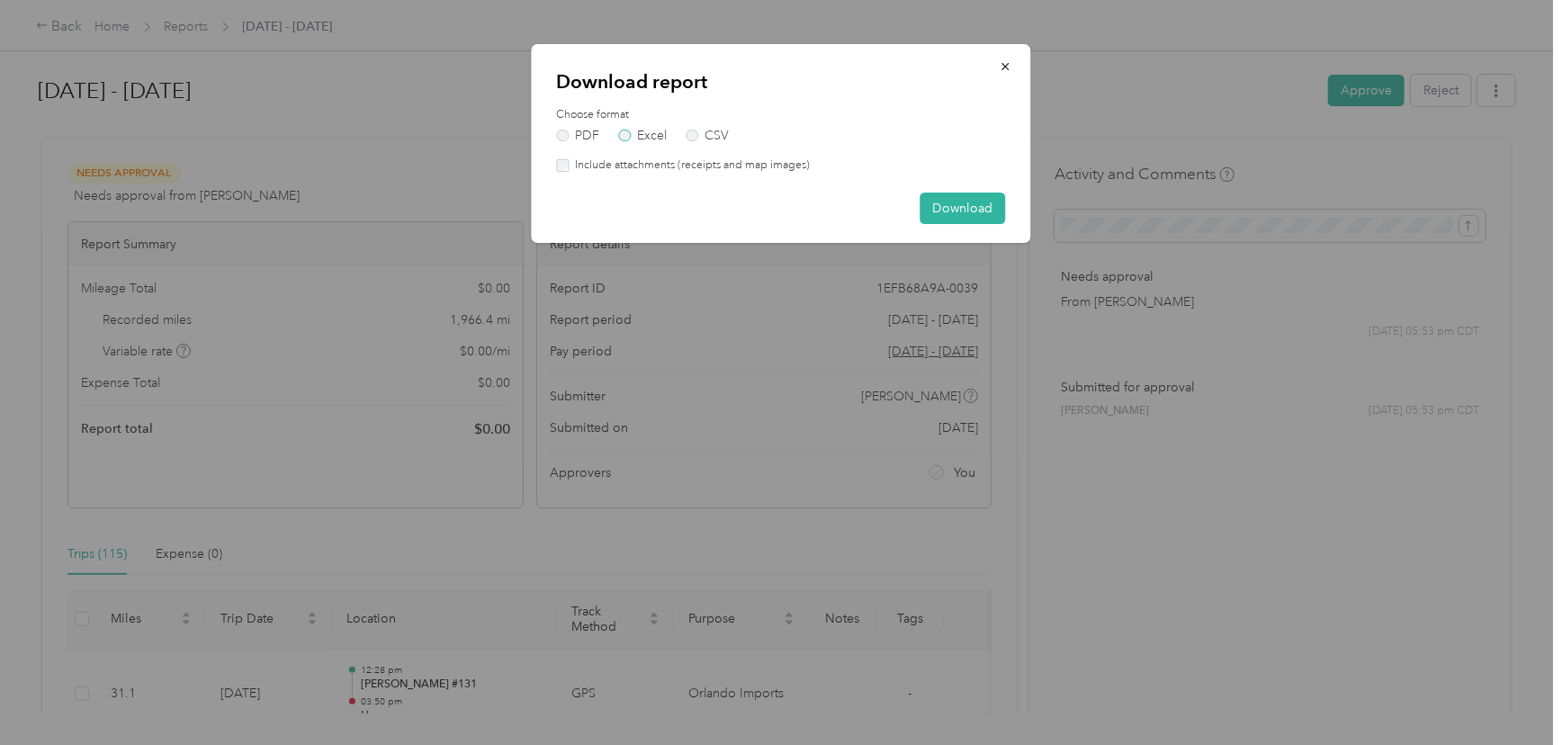
click at [646, 133] on label "Excel" at bounding box center [642, 136] width 49 height 13
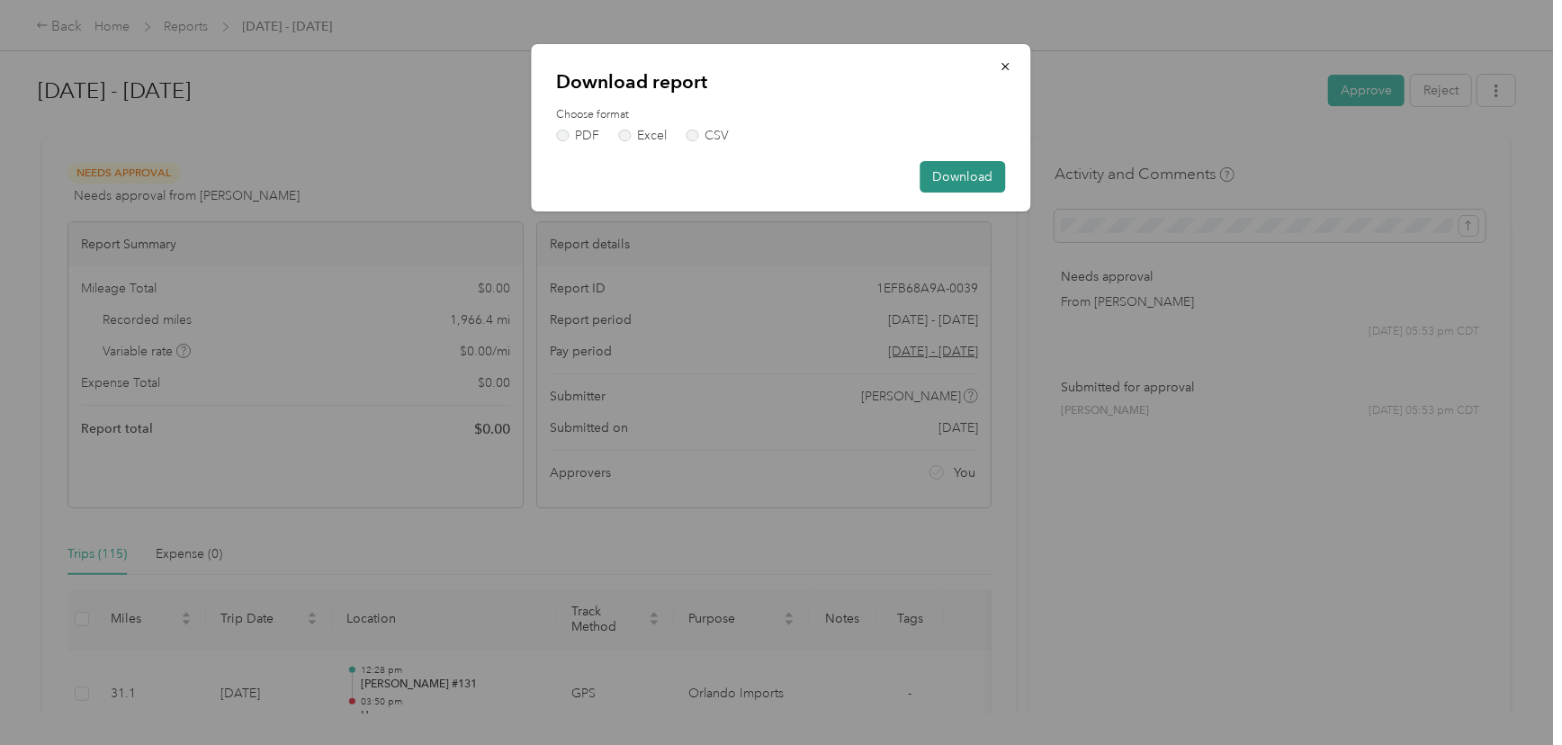
click at [975, 174] on button "Download" at bounding box center [964, 177] width 86 height 32
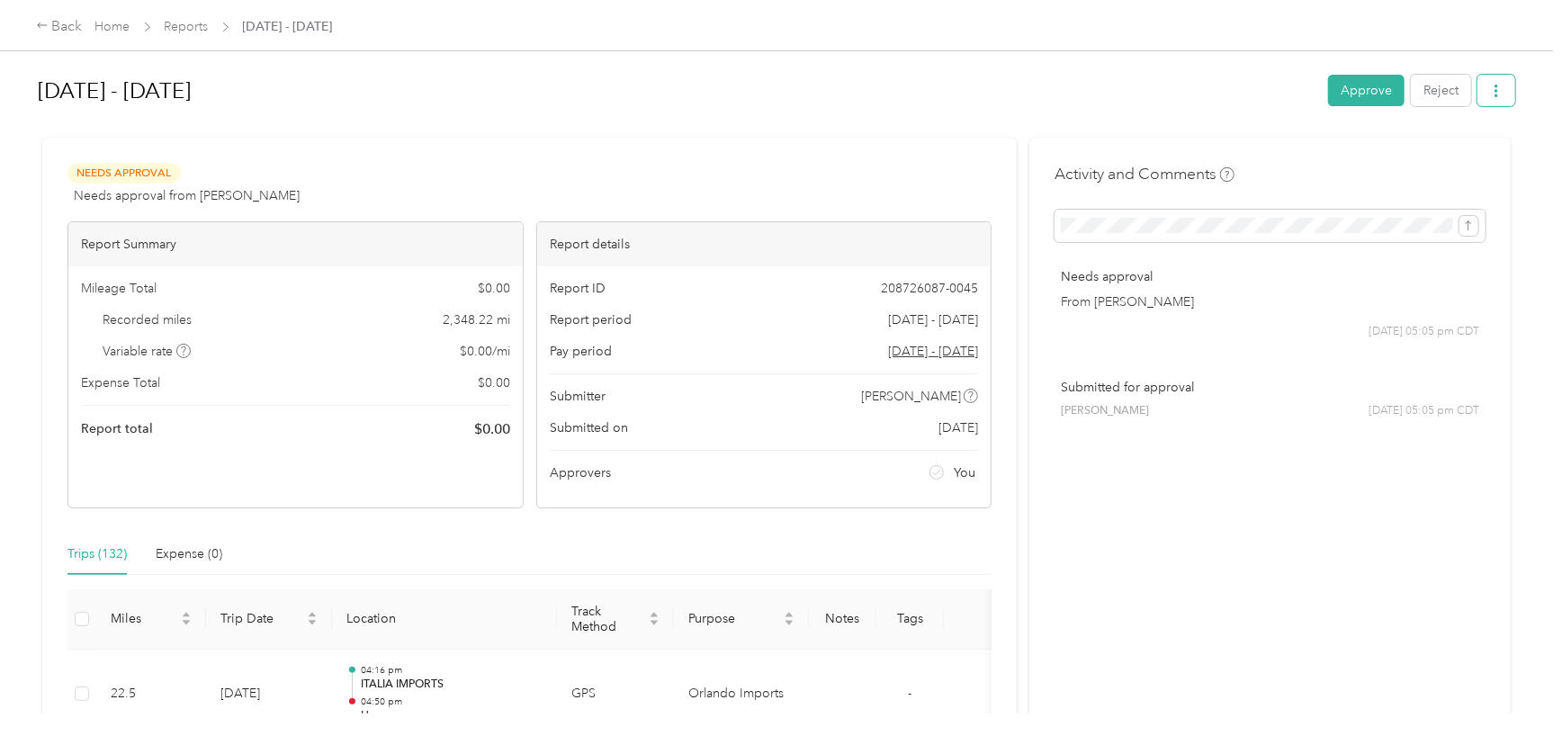
click at [1489, 98] on button "button" at bounding box center [1497, 91] width 38 height 32
click at [1438, 146] on li "Download" at bounding box center [1448, 157] width 132 height 32
click at [1495, 86] on icon "button" at bounding box center [1497, 91] width 4 height 13
click at [1451, 148] on span "Download" at bounding box center [1442, 157] width 59 height 19
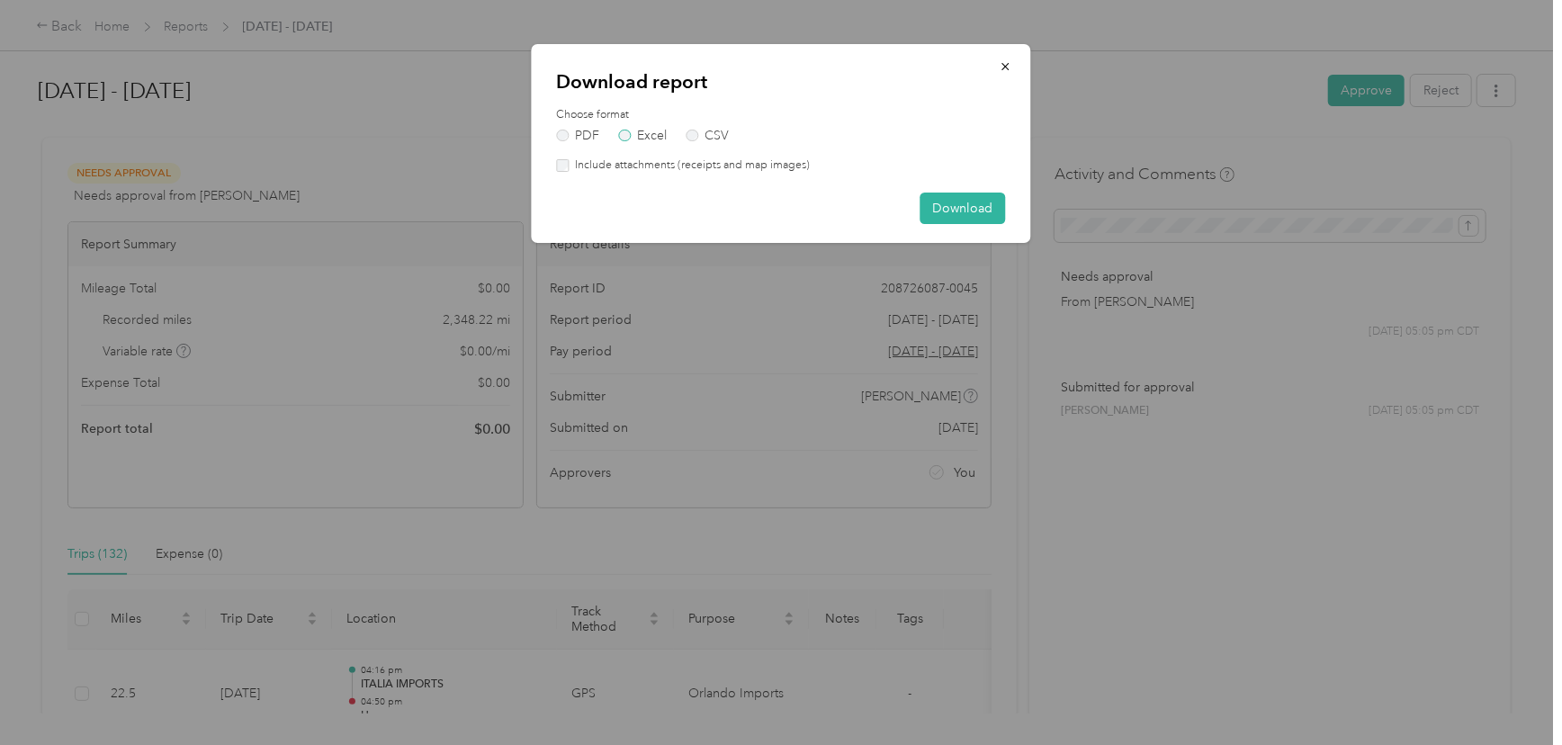
click at [631, 136] on label "Excel" at bounding box center [642, 136] width 49 height 13
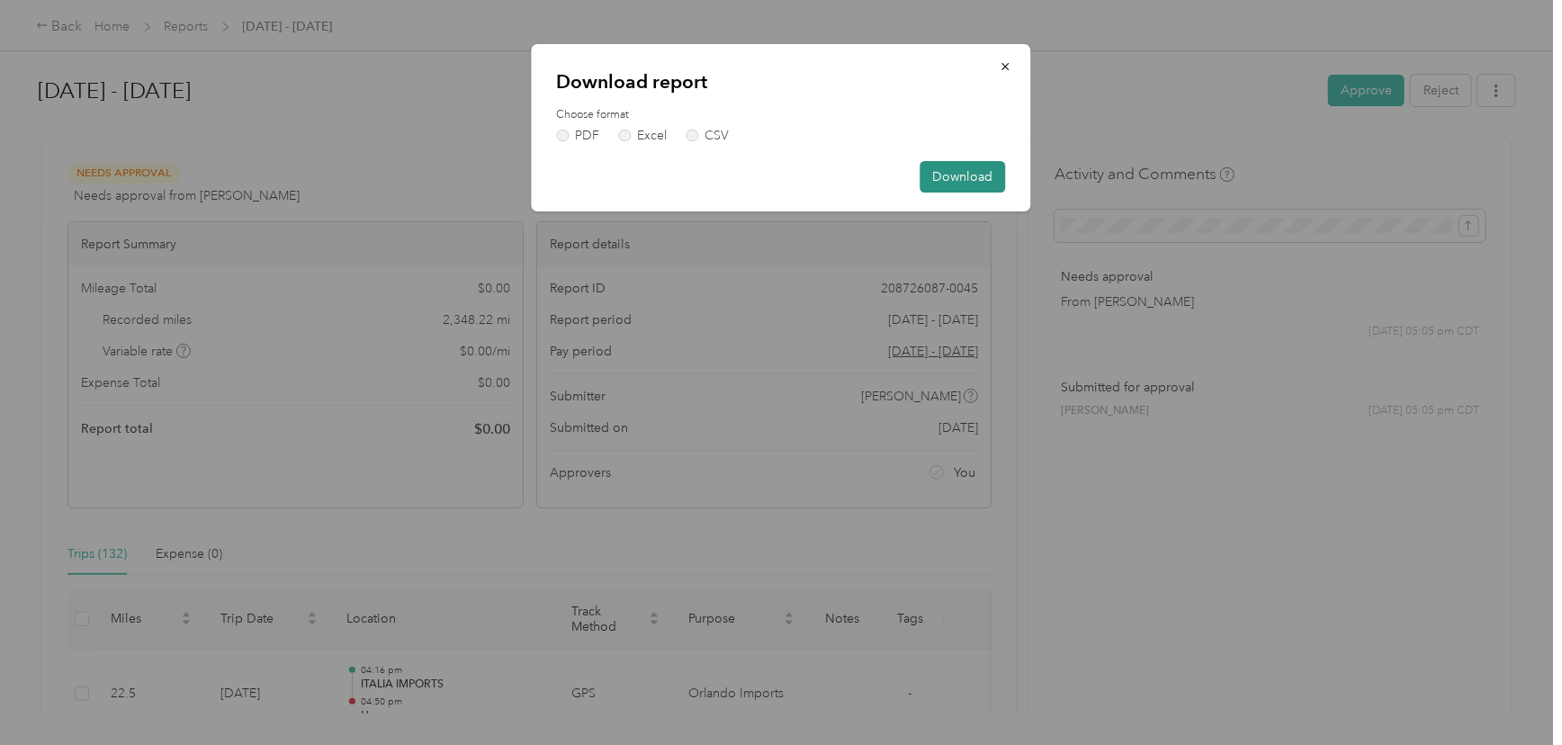
click at [954, 170] on button "Download" at bounding box center [964, 177] width 86 height 32
